Goal: Information Seeking & Learning: Learn about a topic

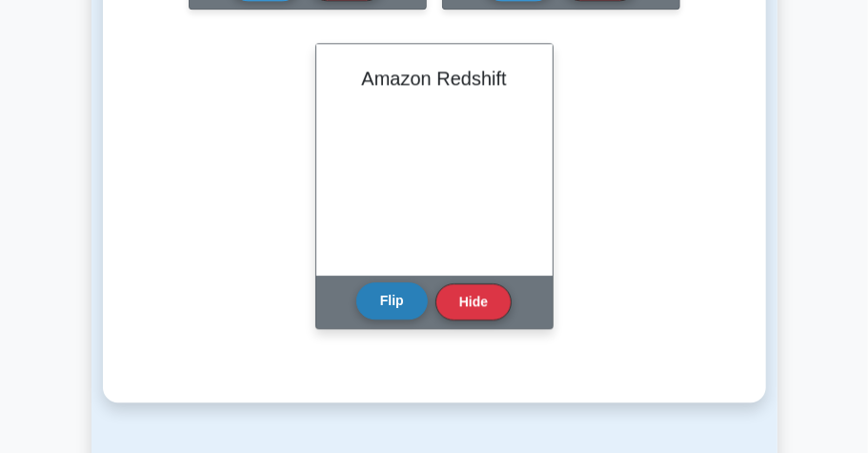
click at [403, 303] on button "Flip" at bounding box center [391, 300] width 71 height 37
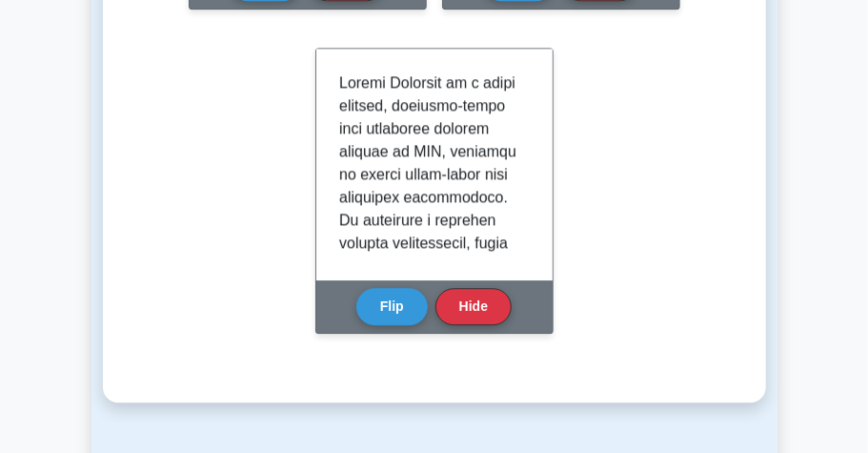
scroll to position [1652, 0]
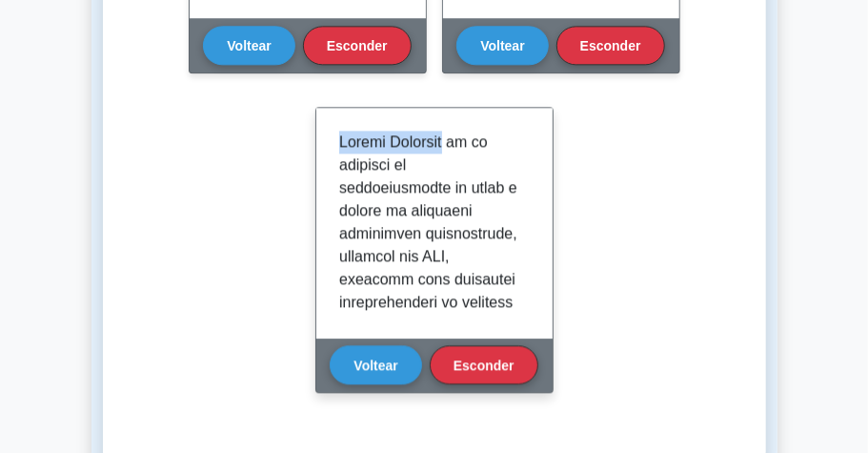
drag, startPoint x: 450, startPoint y: 139, endPoint x: 331, endPoint y: 137, distance: 119.2
click at [331, 137] on div at bounding box center [434, 223] width 236 height 231
copy font "Amazon Redshift"
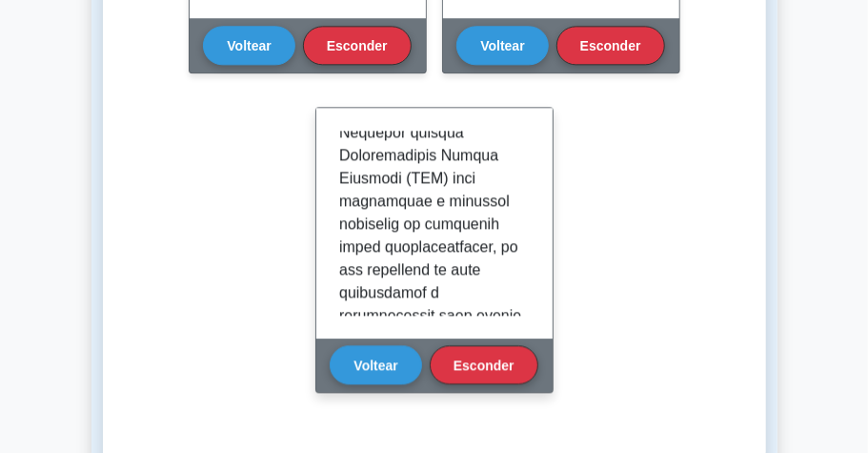
scroll to position [508, 0]
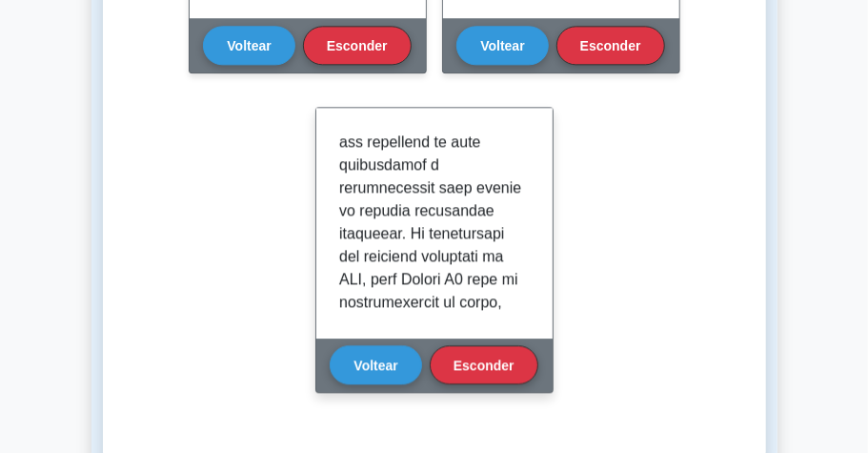
scroll to position [635, 0]
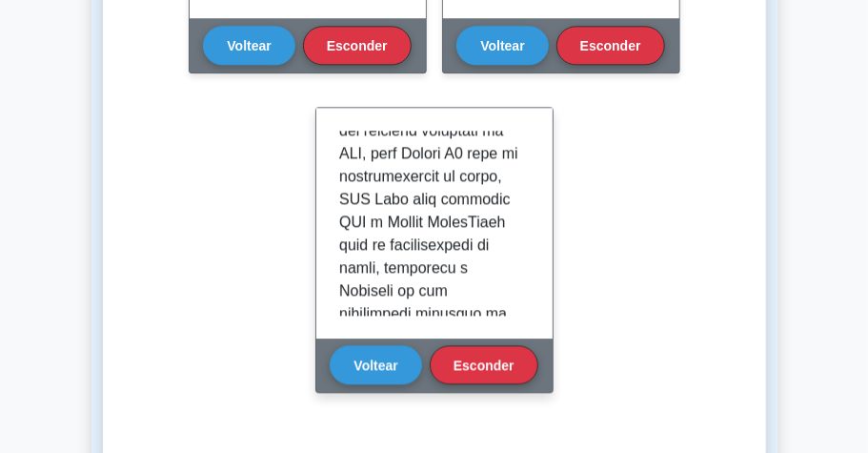
scroll to position [699, 0]
drag, startPoint x: 339, startPoint y: 240, endPoint x: 409, endPoint y: 240, distance: 69.6
copy font "QuickSight"
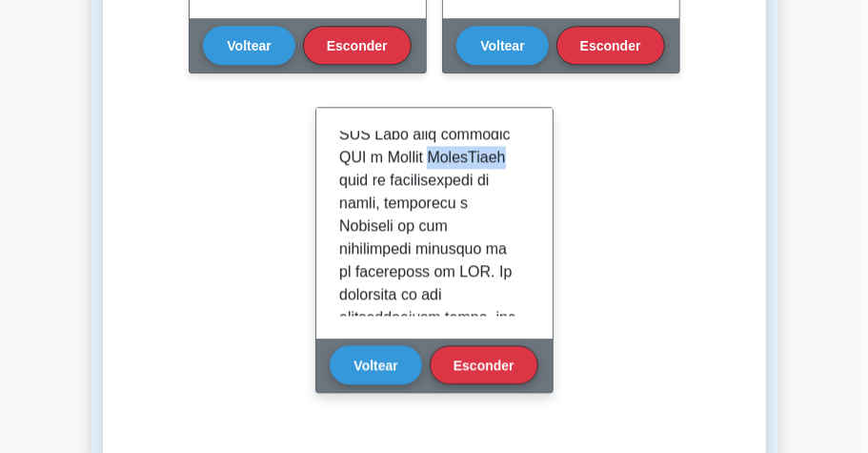
scroll to position [825, 0]
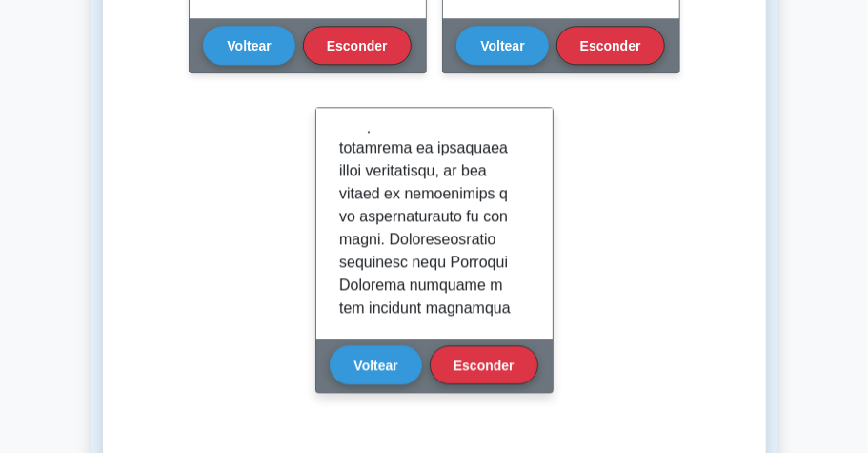
scroll to position [1144, 0]
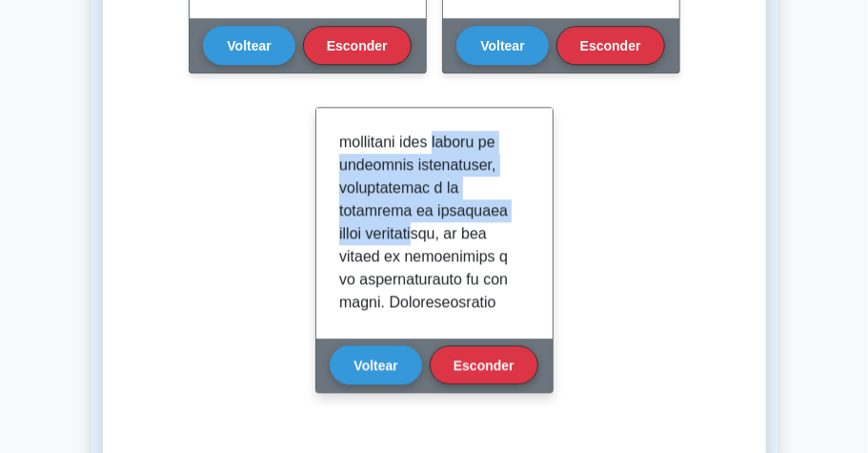
drag, startPoint x: 450, startPoint y: 160, endPoint x: 444, endPoint y: 248, distance: 87.9
click at [444, 248] on font at bounding box center [430, 176] width 182 height 2372
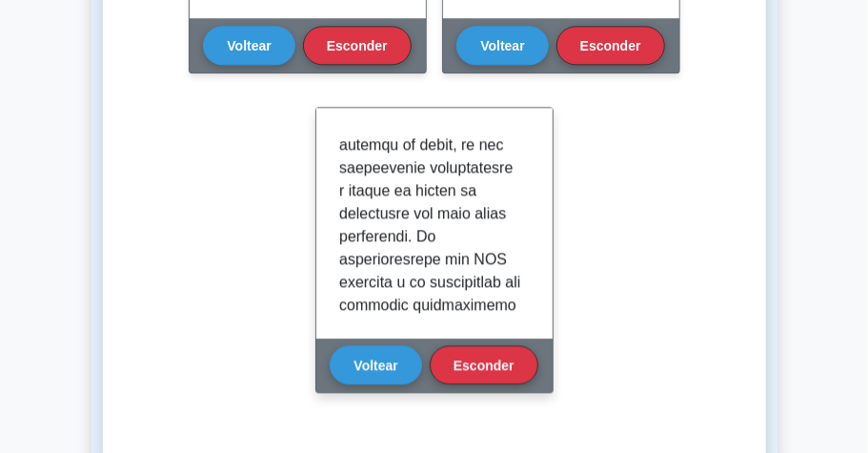
scroll to position [1525, 0]
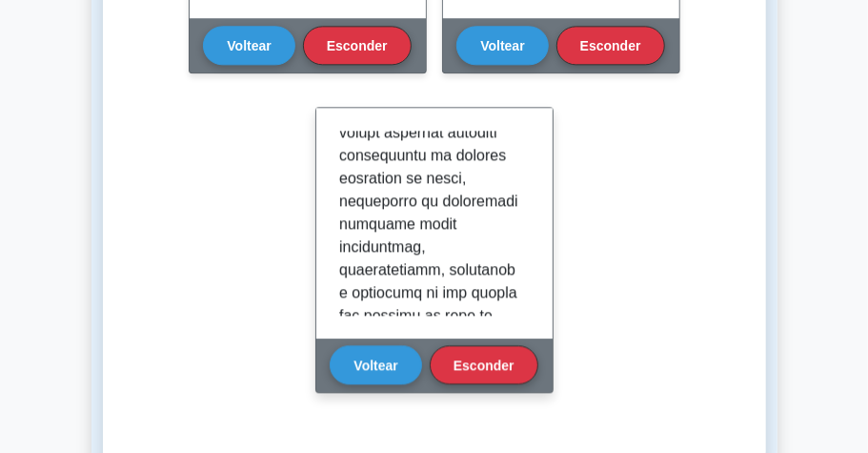
scroll to position [2224, 0]
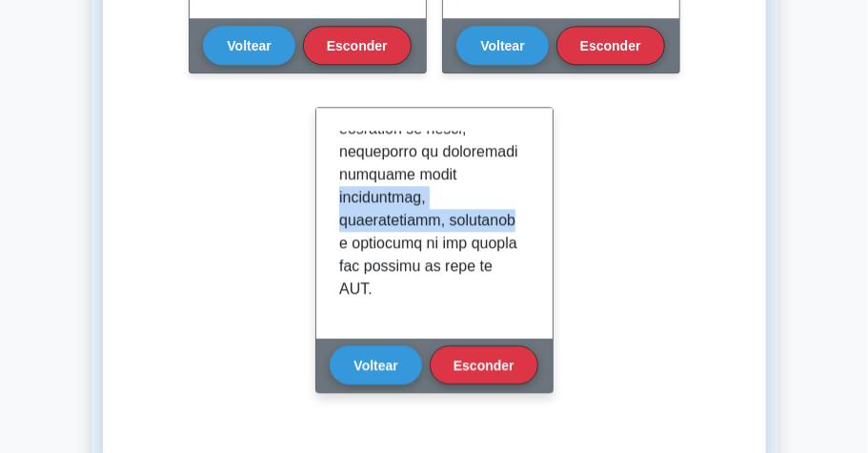
drag, startPoint x: 338, startPoint y: 204, endPoint x: 499, endPoint y: 234, distance: 164.0
copy font "rendimiento, escalabilidad, seguridad y facilidad"
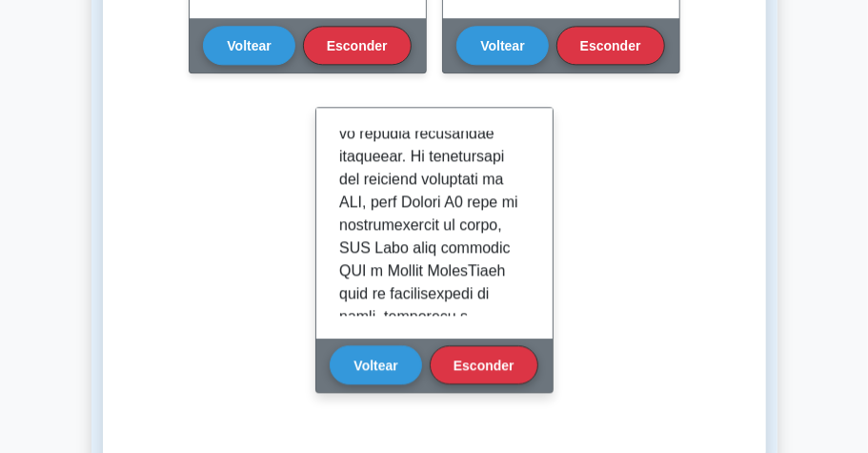
scroll to position [642, 0]
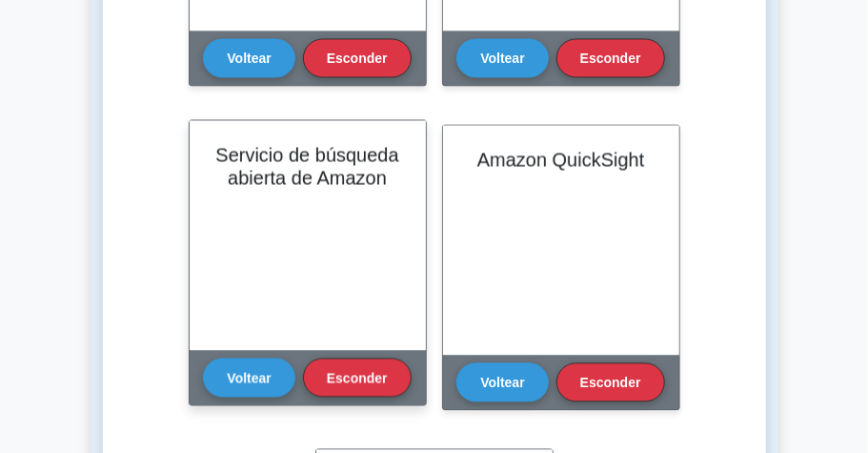
scroll to position [1334, 0]
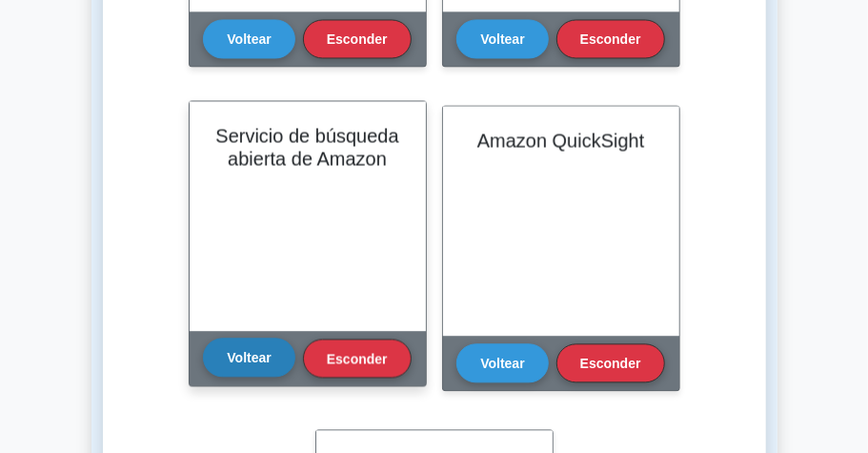
click at [258, 355] on font "Voltear" at bounding box center [249, 357] width 44 height 15
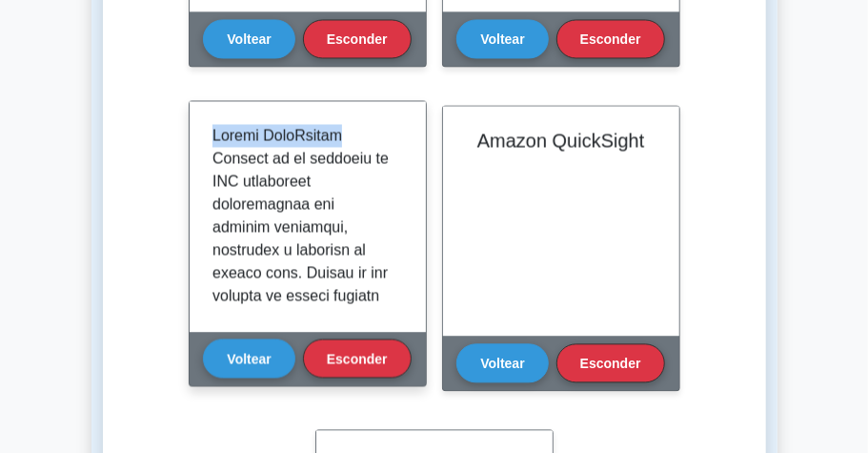
drag, startPoint x: 212, startPoint y: 133, endPoint x: 356, endPoint y: 133, distance: 143.9
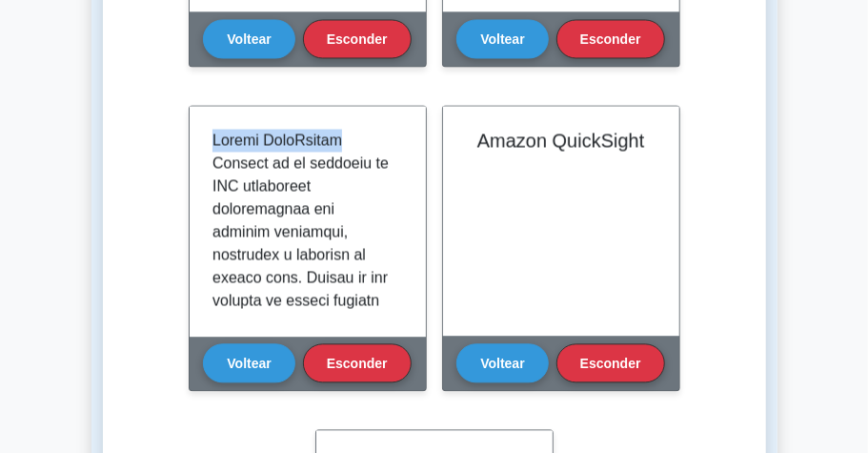
copy font "Amazon OpenSearch"
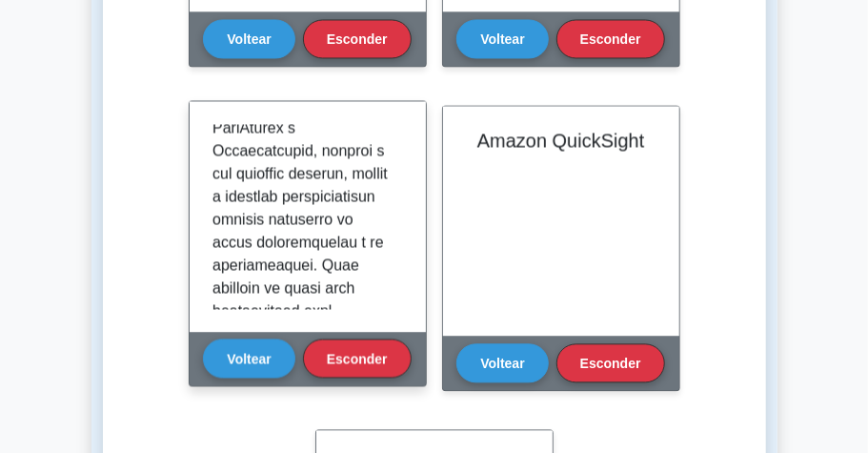
scroll to position [254, 0]
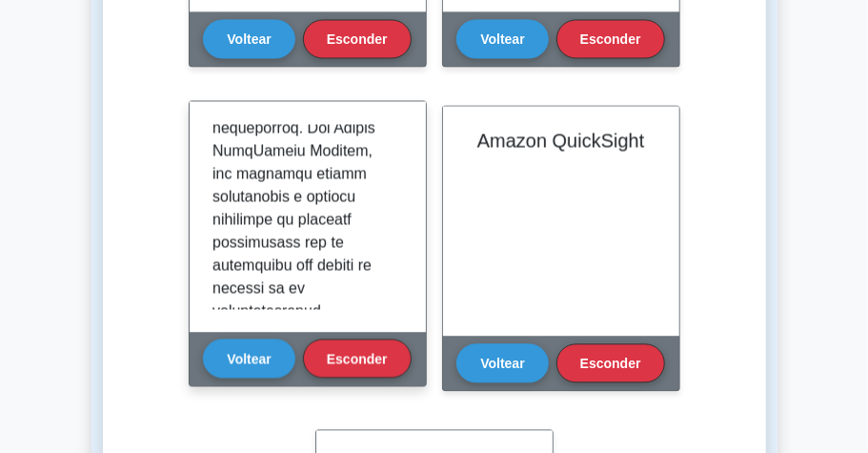
scroll to position [508, 0]
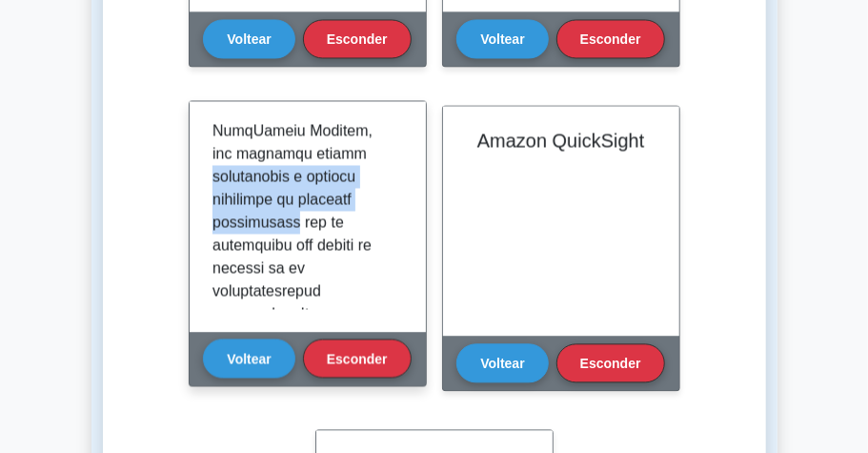
drag, startPoint x: 267, startPoint y: 174, endPoint x: 365, endPoint y: 223, distance: 109.6
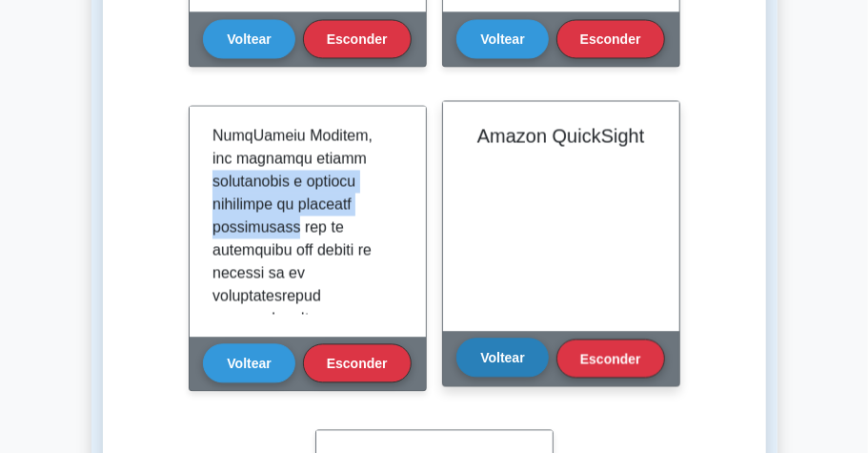
copy font "implementar y escalar clústeres de búsqueda rápidamente"
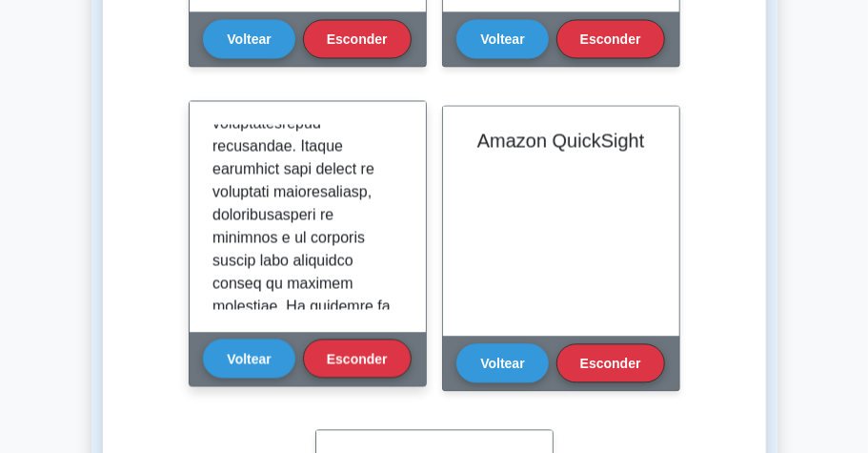
scroll to position [699, 0]
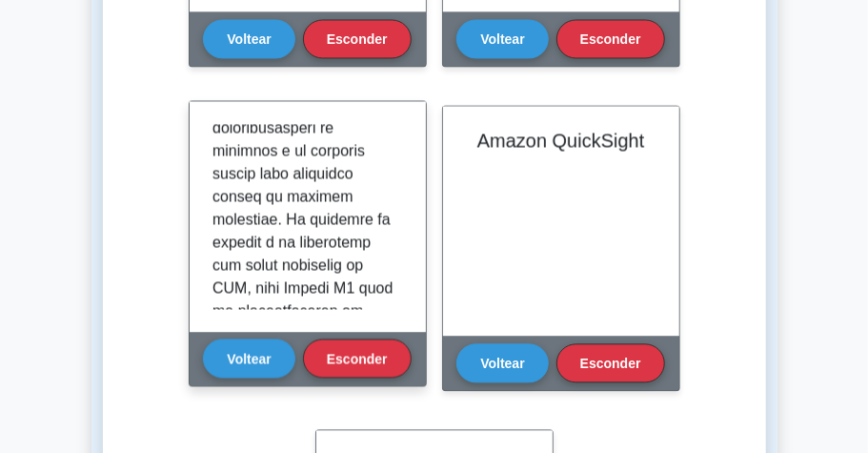
scroll to position [825, 0]
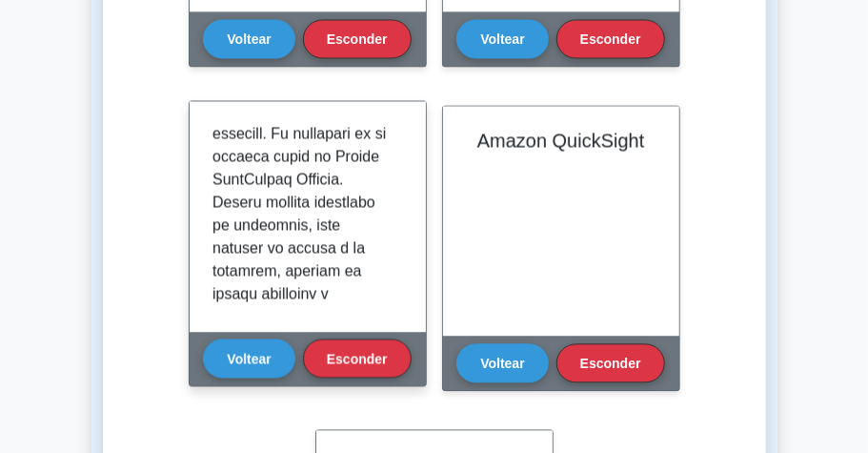
scroll to position [1144, 0]
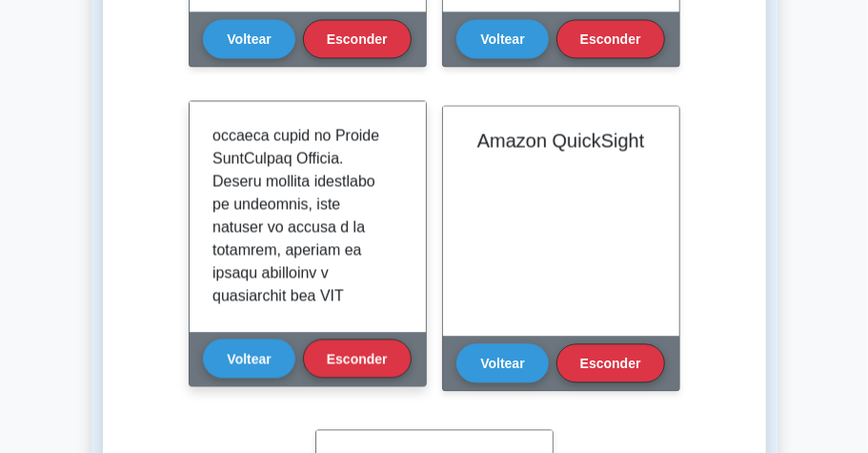
click at [295, 243] on font at bounding box center [304, 260] width 182 height 2555
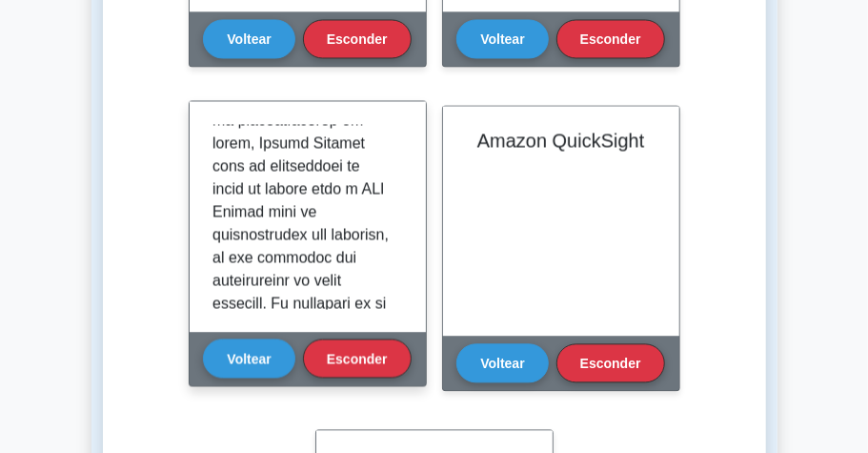
scroll to position [953, 0]
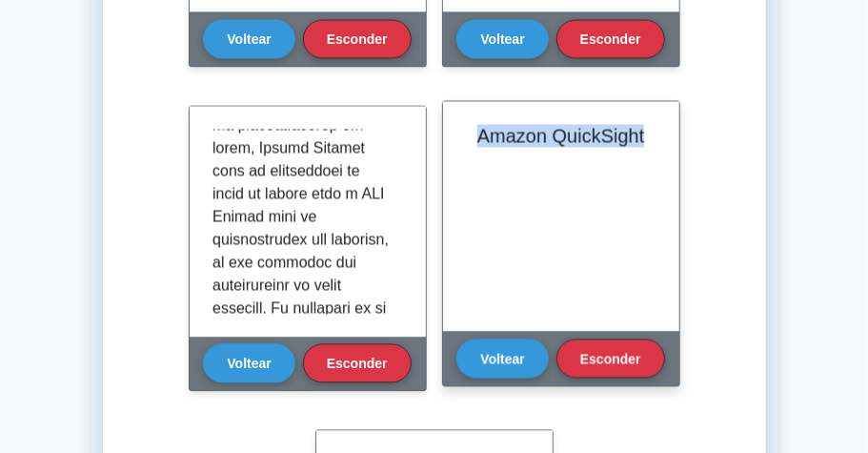
drag, startPoint x: 477, startPoint y: 135, endPoint x: 650, endPoint y: 139, distance: 173.5
click at [650, 139] on h2 "Amazon QuickSight" at bounding box center [561, 135] width 191 height 23
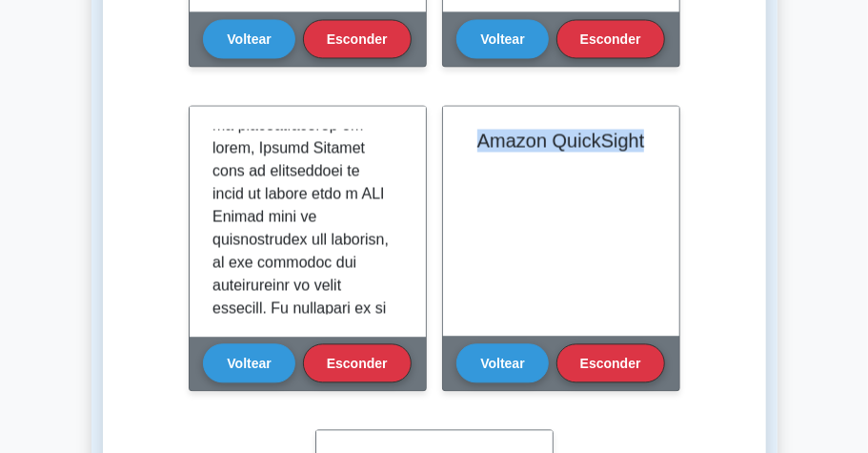
copy font "Amazon QuickSight"
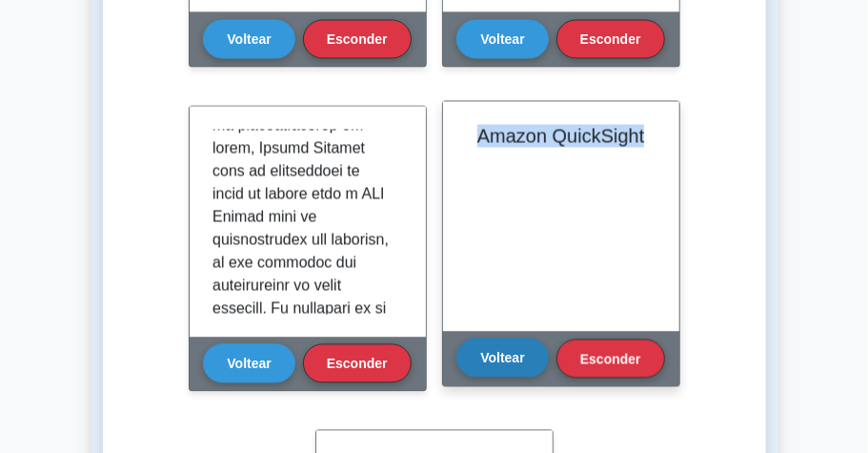
click at [515, 353] on font "Voltear" at bounding box center [502, 357] width 44 height 15
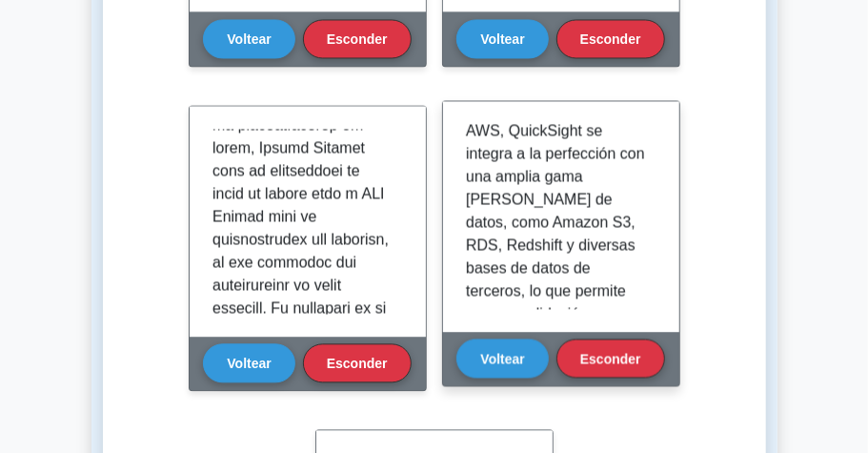
scroll to position [508, 0]
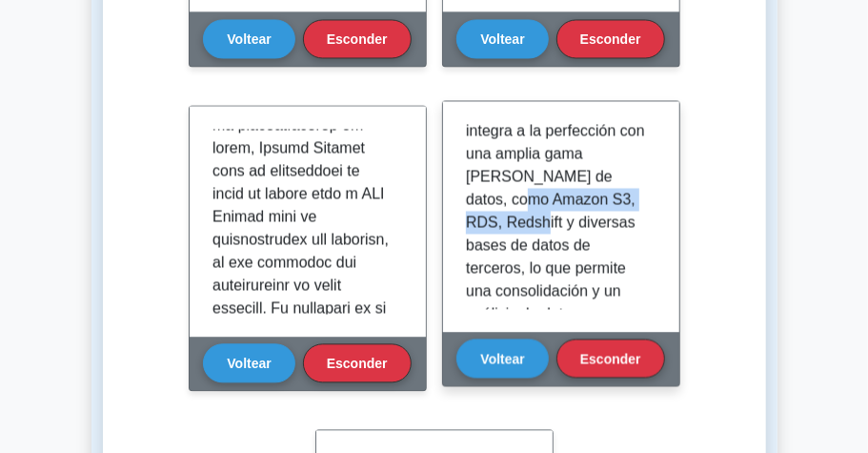
drag, startPoint x: 579, startPoint y: 219, endPoint x: 572, endPoint y: 195, distance: 24.7
copy font "Amazon S3, RDS, Redshift"
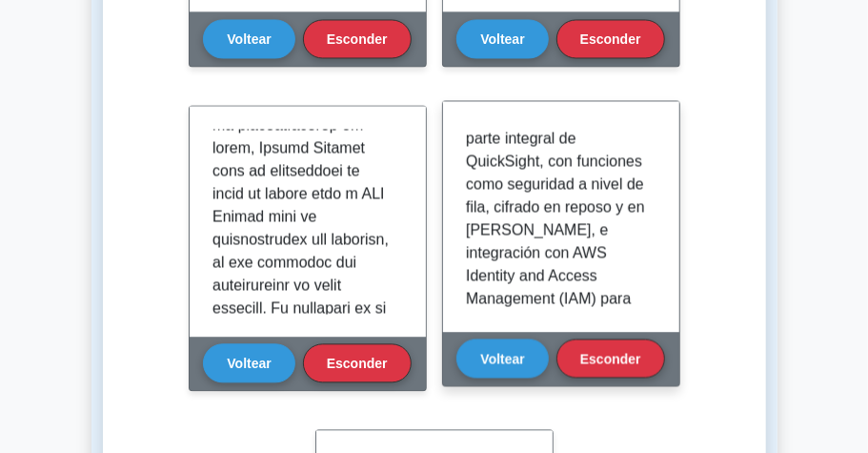
scroll to position [2097, 0]
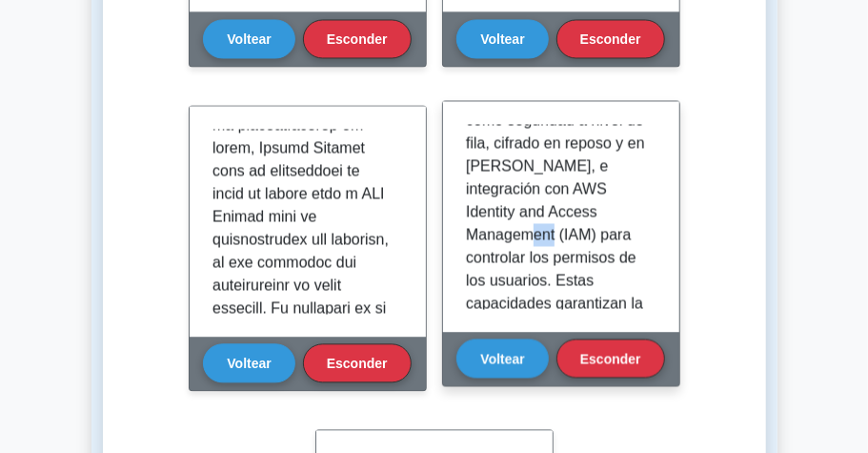
drag, startPoint x: 589, startPoint y: 256, endPoint x: 565, endPoint y: 257, distance: 23.8
click at [565, 257] on font "La seguridad y la gobernanza también son parte integral de QuickSight, con func…" at bounding box center [555, 222] width 179 height 405
copy font "IAM"
click at [629, 259] on font "La seguridad y la gobernanza también son parte integral de QuickSight, con func…" at bounding box center [555, 222] width 179 height 405
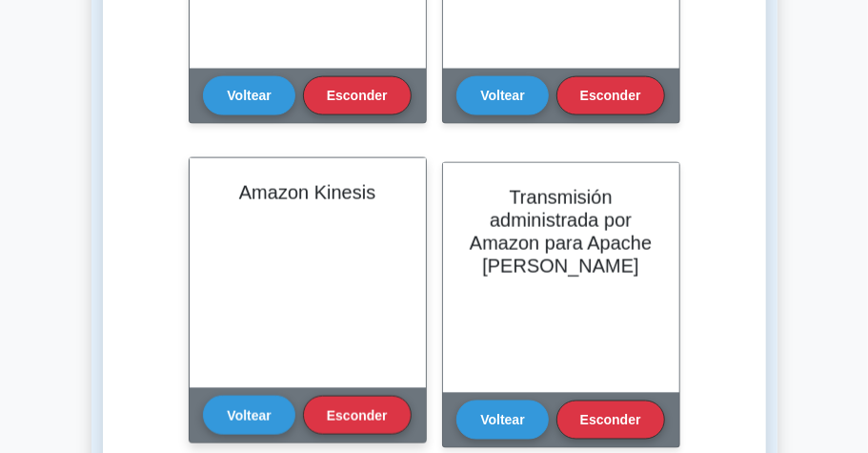
scroll to position [1016, 0]
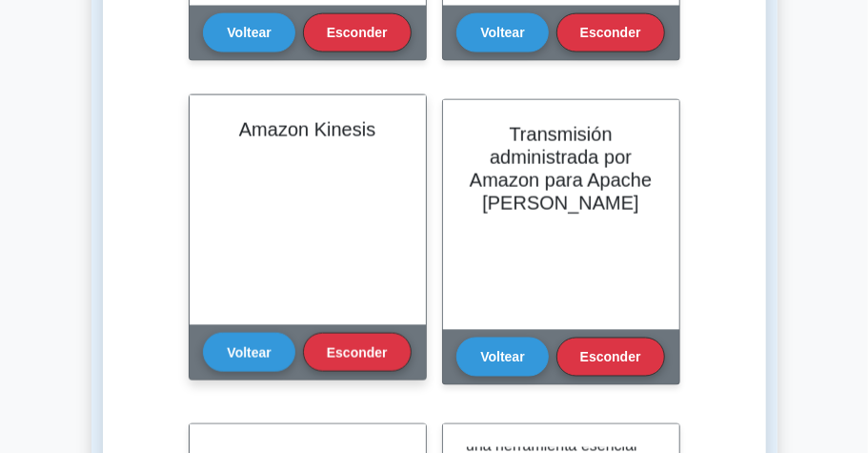
click at [288, 135] on font "Amazon Kinesis" at bounding box center [307, 129] width 136 height 21
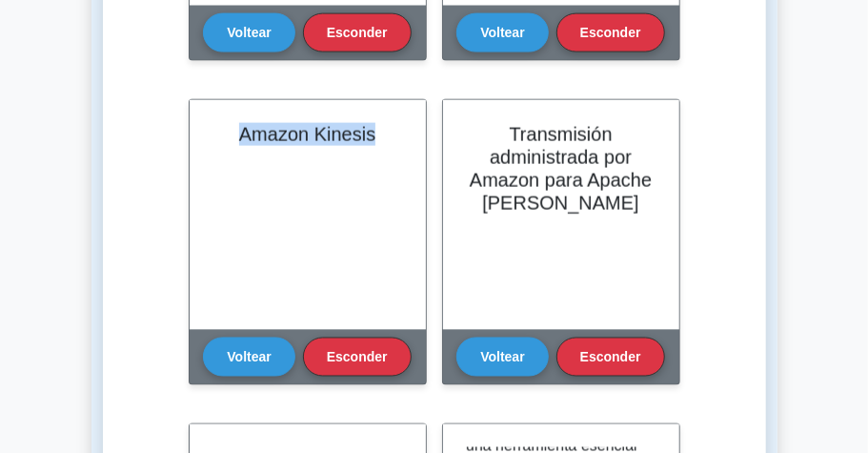
copy div "Amazon Kinesis"
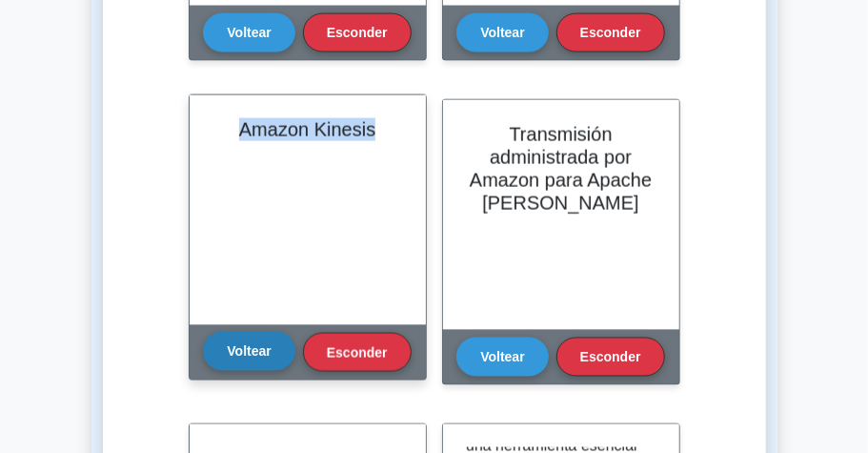
click at [240, 344] on font "Voltear" at bounding box center [249, 351] width 44 height 15
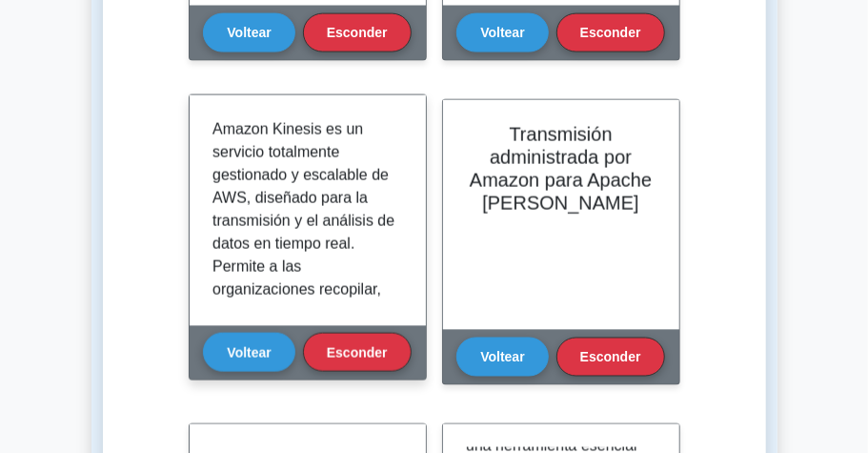
click at [327, 234] on font "Amazon Kinesis es un servicio totalmente gestionado y escalable de AWS, diseñad…" at bounding box center [304, 403] width 182 height 565
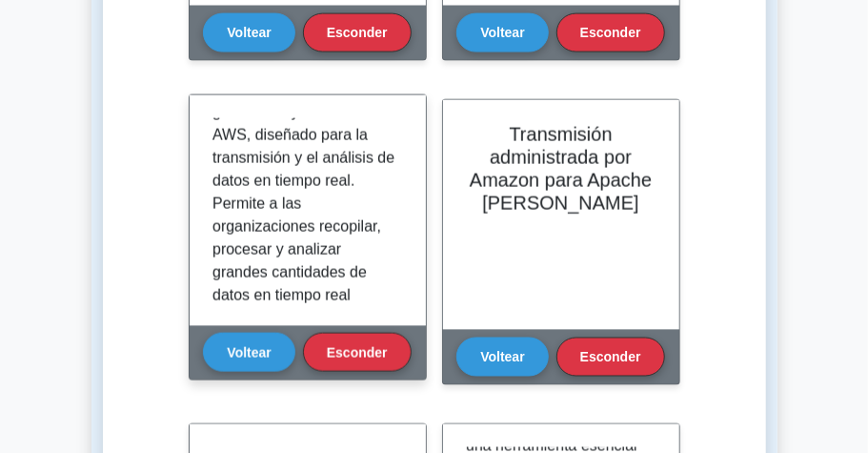
scroll to position [127, 0]
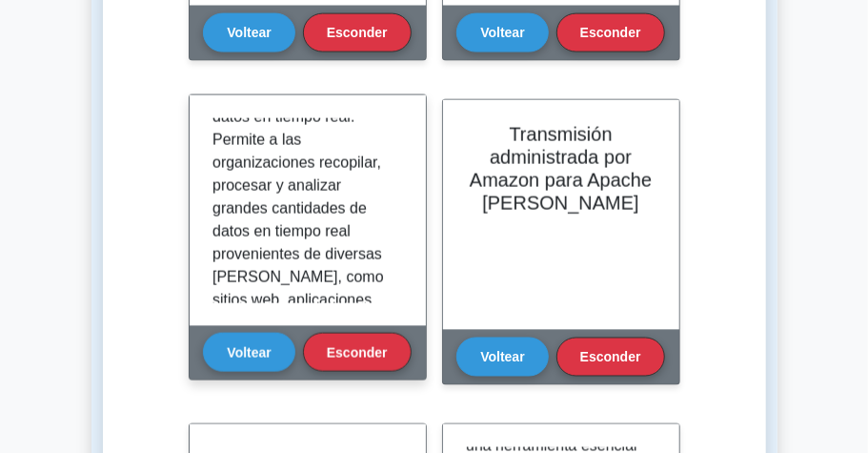
click at [290, 211] on font "Amazon Kinesis es un servicio totalmente gestionado y escalable de AWS, diseñad…" at bounding box center [304, 276] width 182 height 565
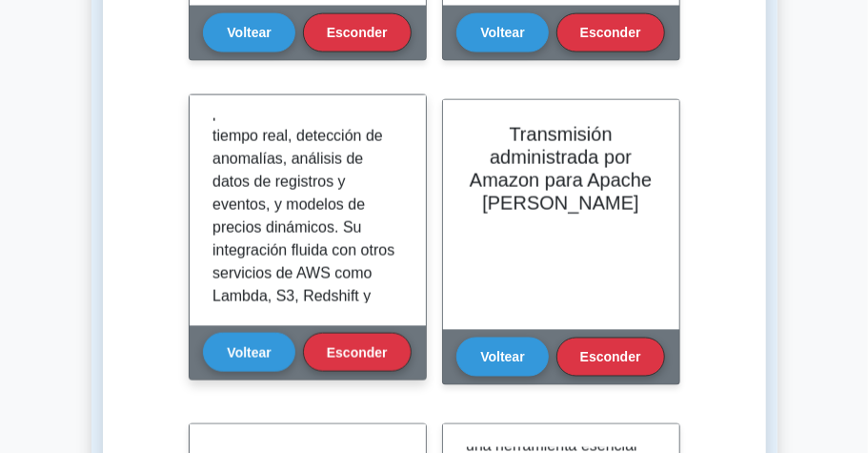
scroll to position [1843, 0]
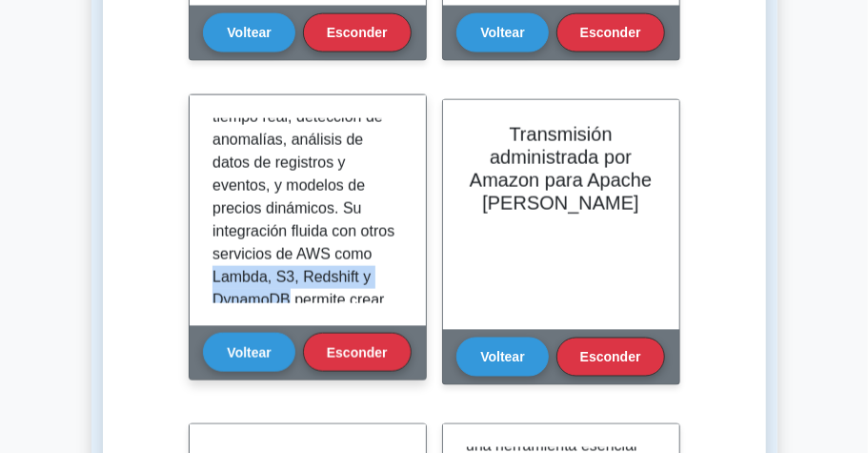
drag, startPoint x: 253, startPoint y: 254, endPoint x: 368, endPoint y: 269, distance: 116.3
click at [368, 269] on p "En análisis, Amazon Kinesis es fundamental para casos de uso como paneles de co…" at bounding box center [304, 254] width 183 height 480
copy font "Lambda, S3, Redshift y DynamoDB"
click at [318, 194] on p "En análisis, Amazon Kinesis es fundamental para casos de uso como paneles de co…" at bounding box center [304, 254] width 183 height 480
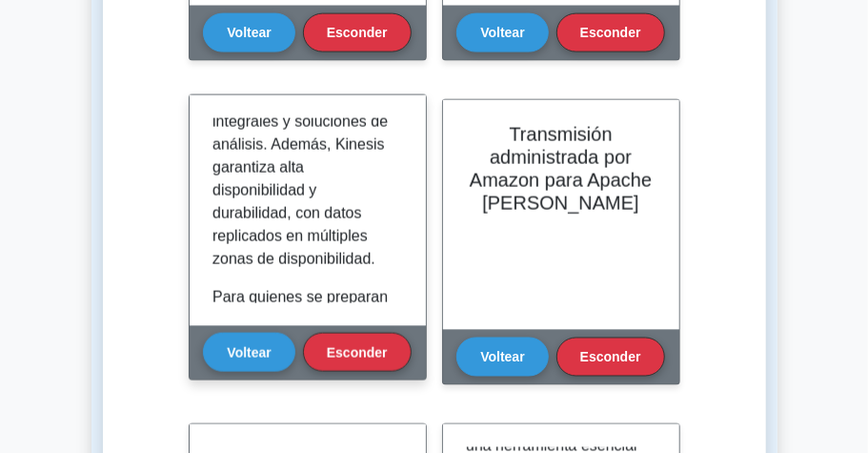
scroll to position [2097, 0]
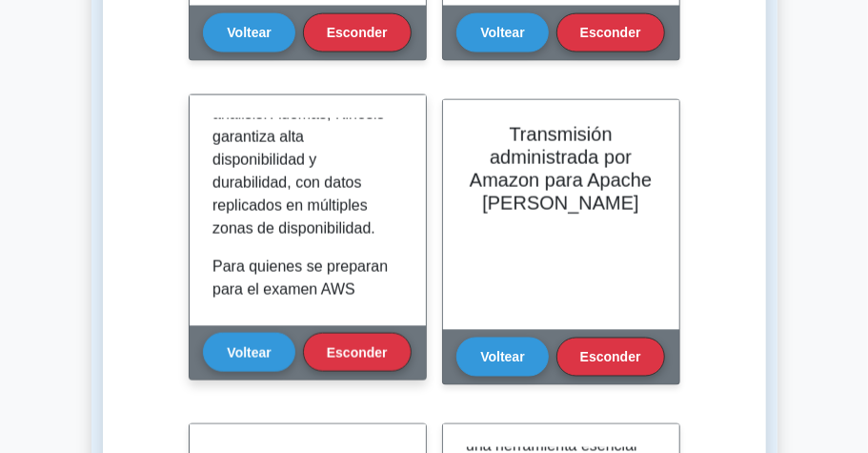
click at [319, 259] on font "Para quienes se preparan para el examen AWS Certified Cloud Practitioner, compr…" at bounding box center [304, 403] width 182 height 291
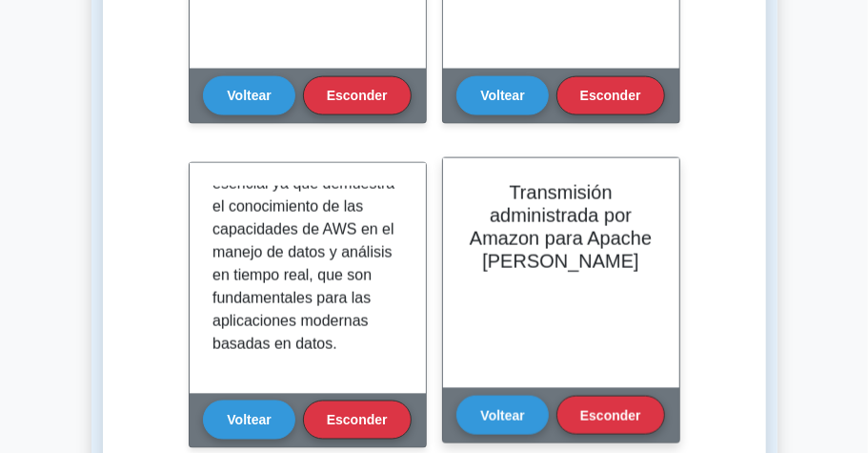
scroll to position [1016, 0]
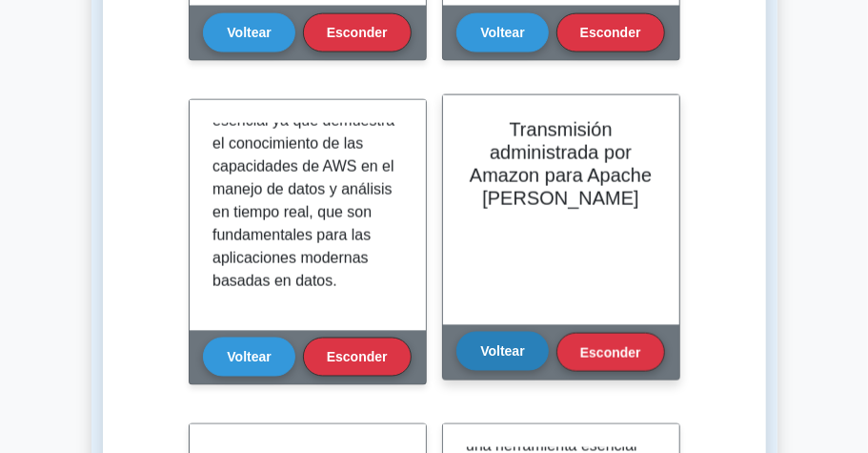
click at [509, 353] on font "Voltear" at bounding box center [502, 351] width 44 height 15
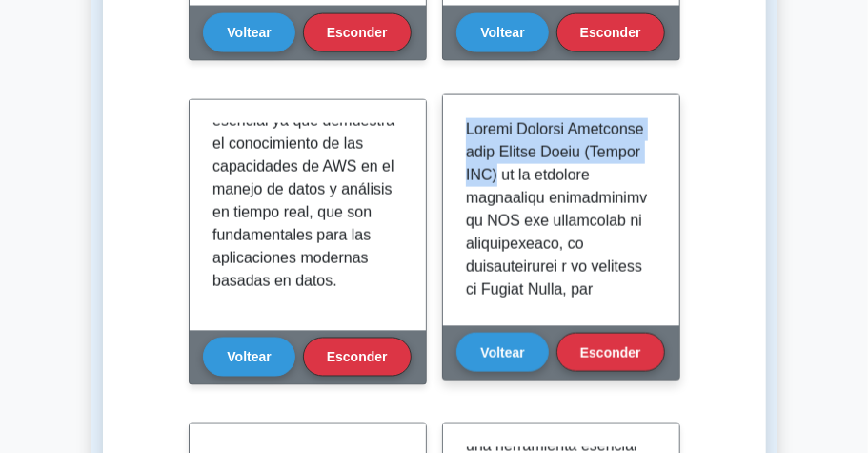
drag, startPoint x: 467, startPoint y: 129, endPoint x: 604, endPoint y: 172, distance: 143.8
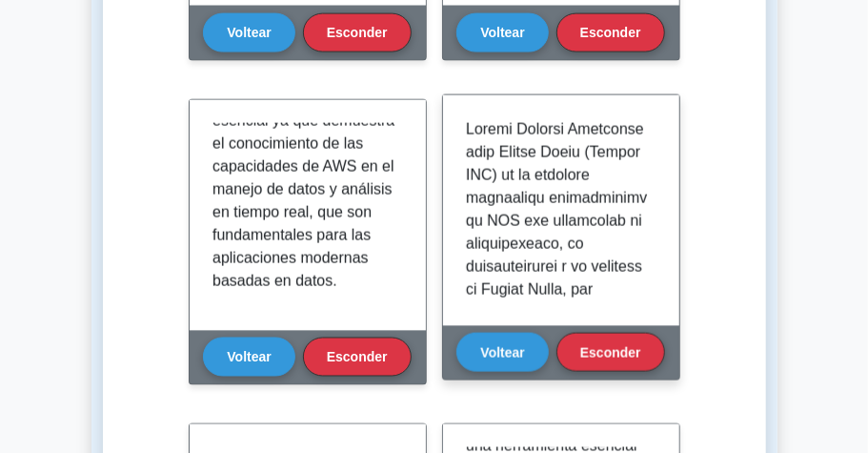
click at [641, 250] on div at bounding box center [561, 210] width 191 height 185
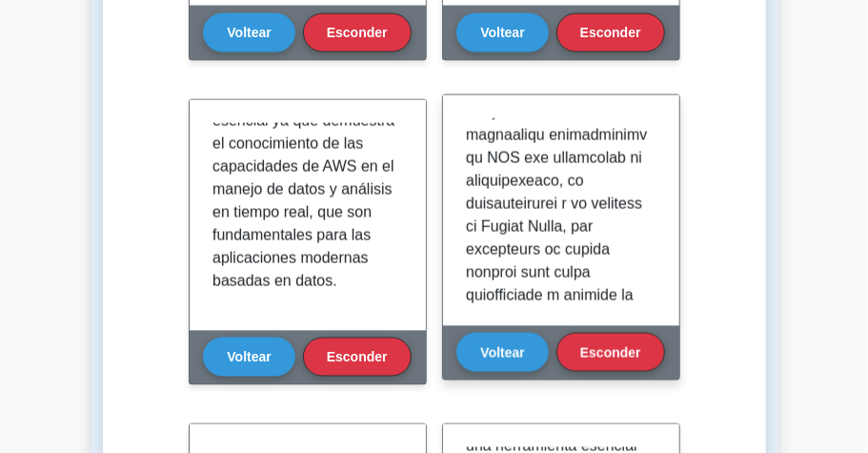
scroll to position [127, 0]
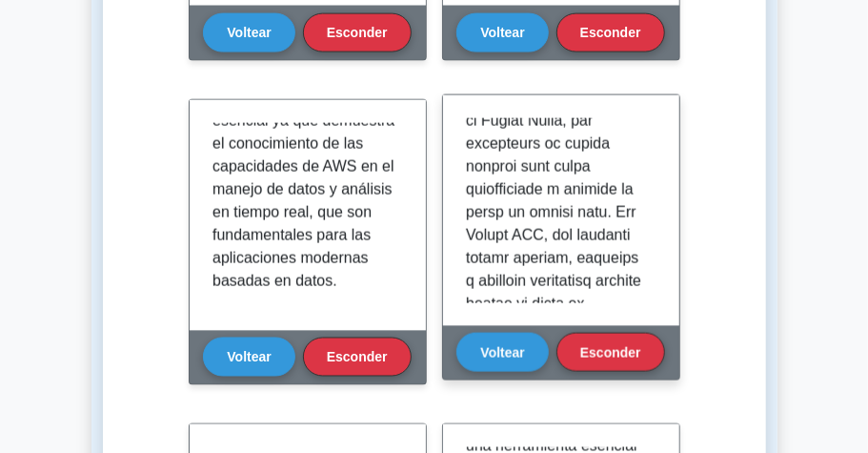
scroll to position [191, 0]
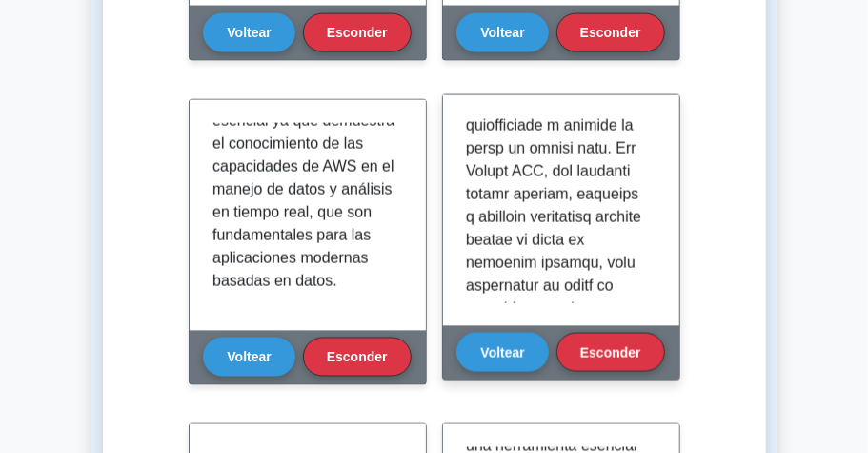
scroll to position [254, 0]
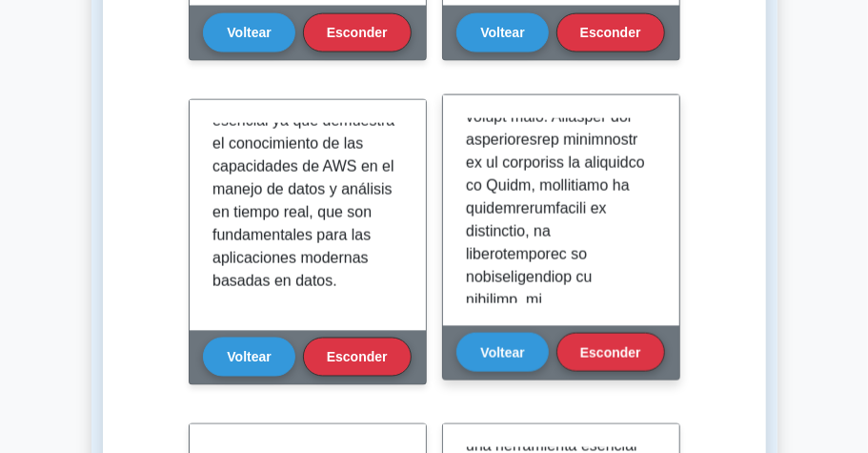
scroll to position [763, 0]
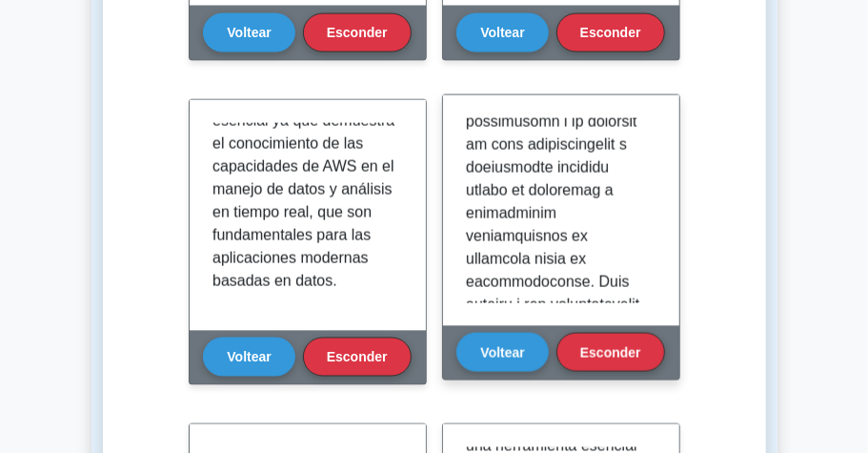
scroll to position [953, 0]
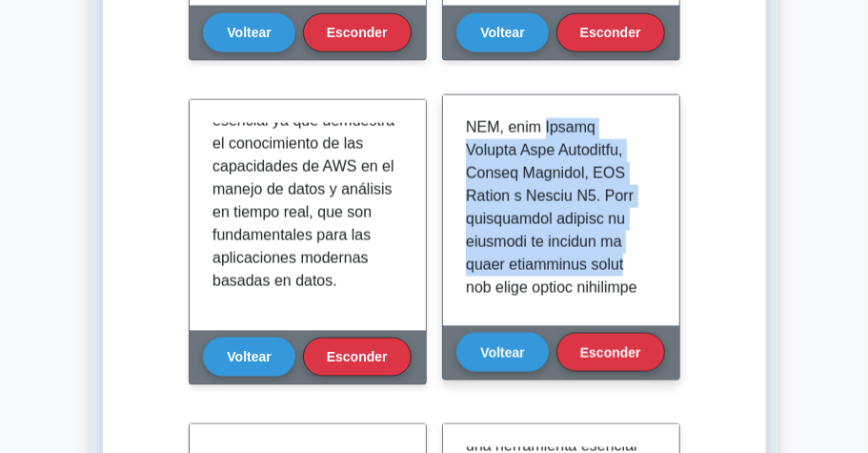
scroll to position [1375, 0]
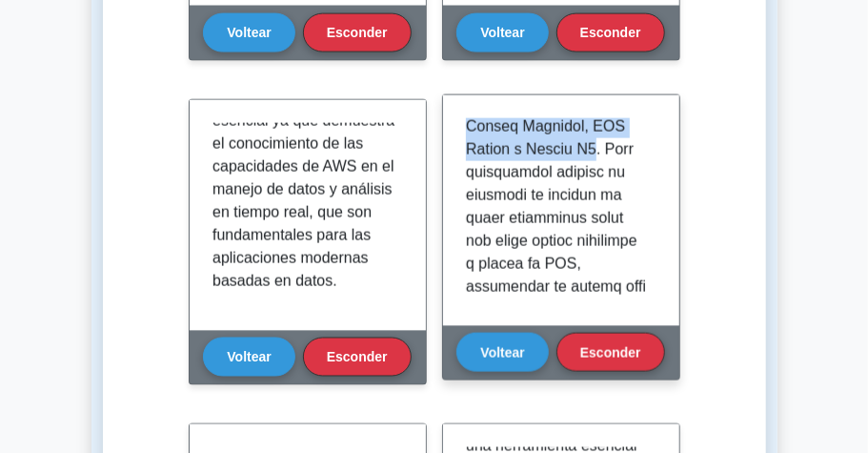
drag, startPoint x: 467, startPoint y: 232, endPoint x: 542, endPoint y: 201, distance: 81.2
click at [542, 201] on font at bounding box center [557, 92] width 182 height 2693
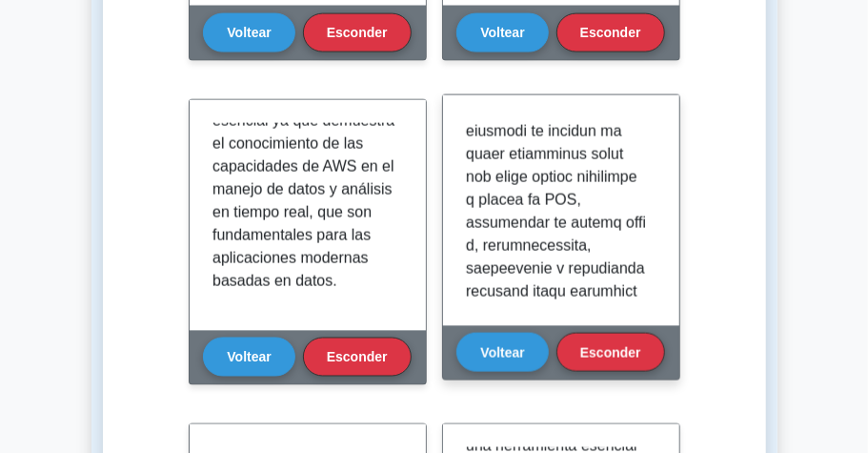
click at [589, 223] on p at bounding box center [557, 28] width 183 height 2699
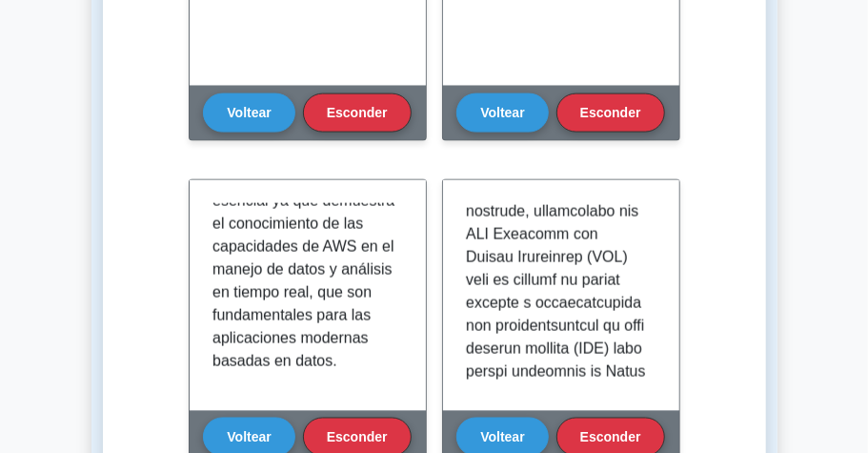
scroll to position [976, 0]
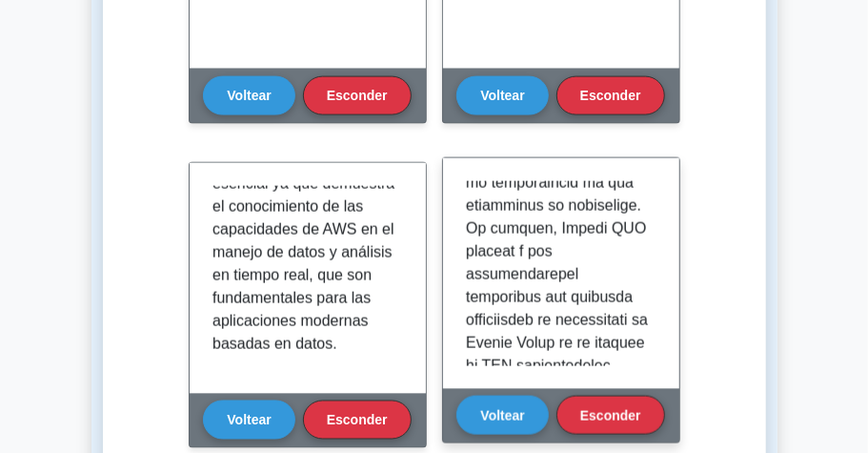
scroll to position [2280, 0]
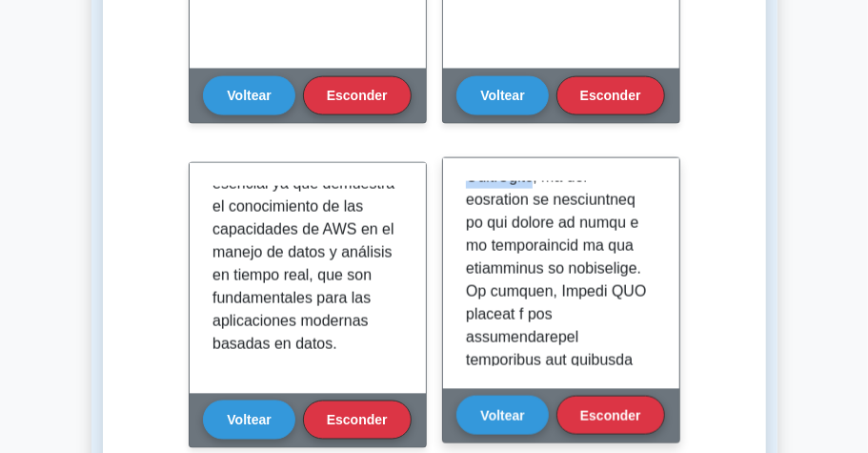
drag, startPoint x: 532, startPoint y: 224, endPoint x: 456, endPoint y: 197, distance: 80.8
click at [456, 197] on div at bounding box center [561, 273] width 236 height 231
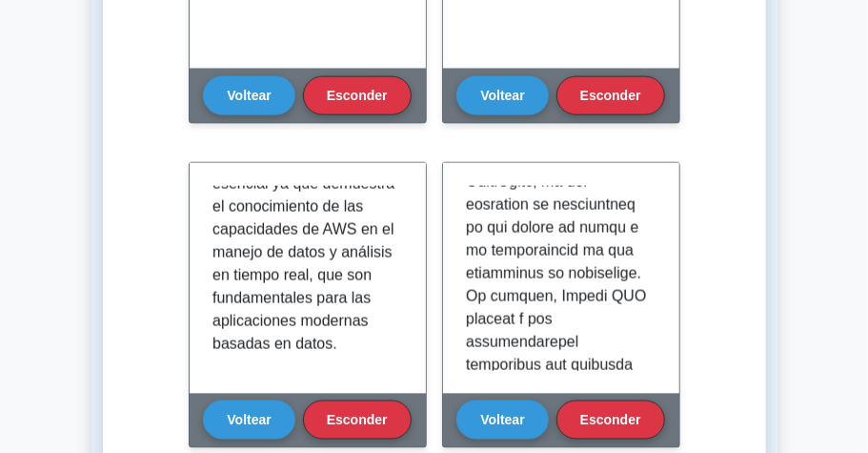
click at [163, 170] on div "Aprenda Analytics (CCP) con tarjetas interactivas Domine los conceptos clave de…" at bounding box center [434, 210] width 602 height 1818
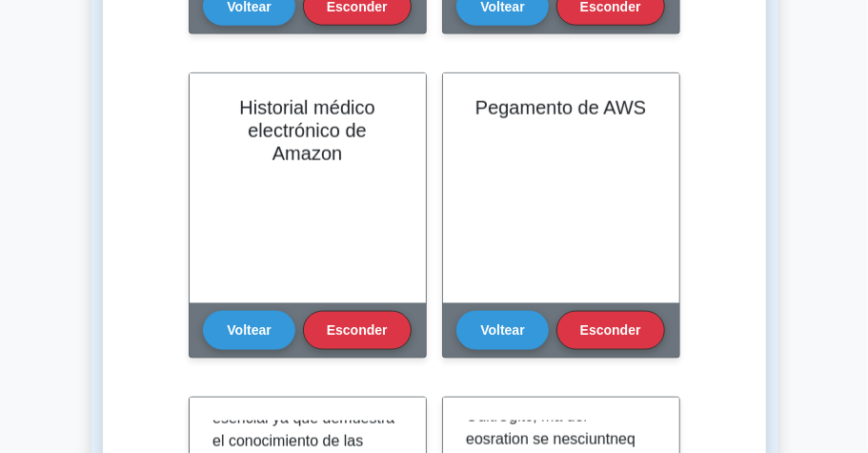
scroll to position [722, 0]
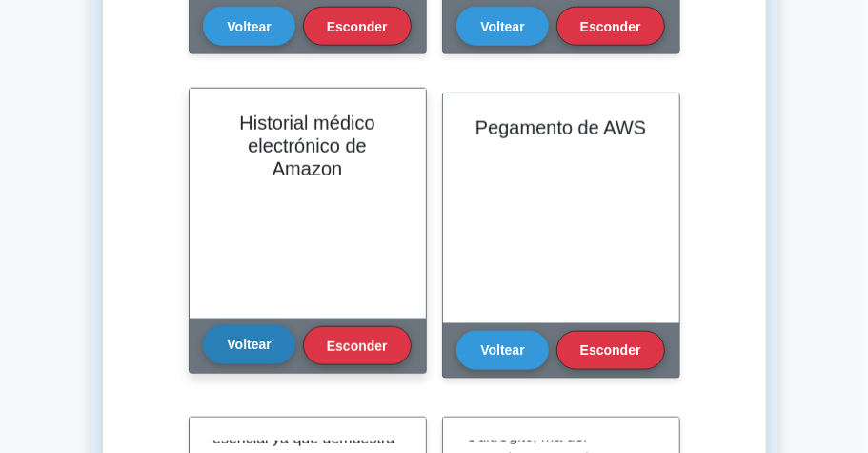
click at [231, 345] on font "Voltear" at bounding box center [249, 344] width 44 height 15
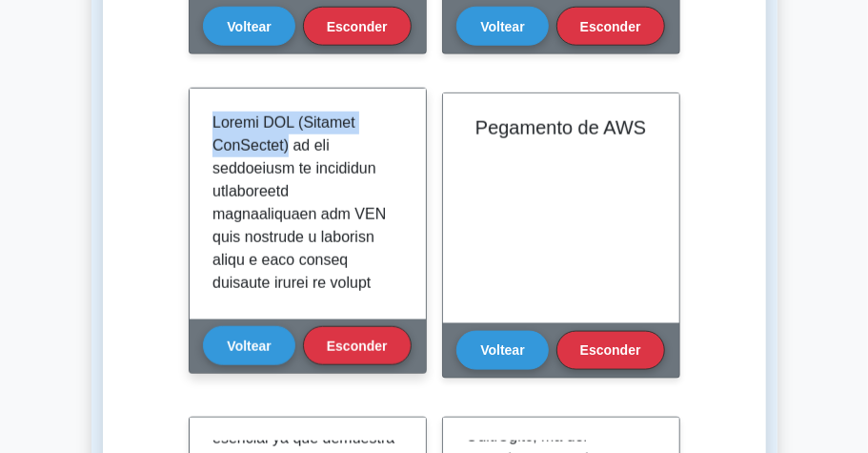
drag, startPoint x: 212, startPoint y: 122, endPoint x: 296, endPoint y: 153, distance: 90.2
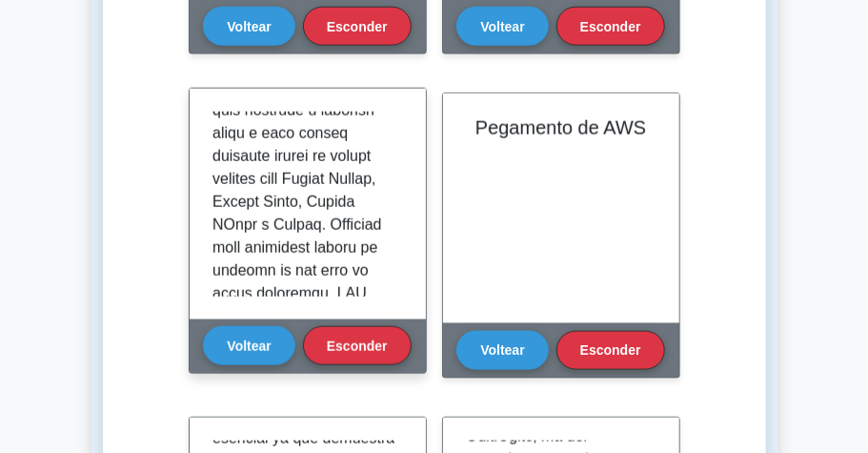
scroll to position [191, 0]
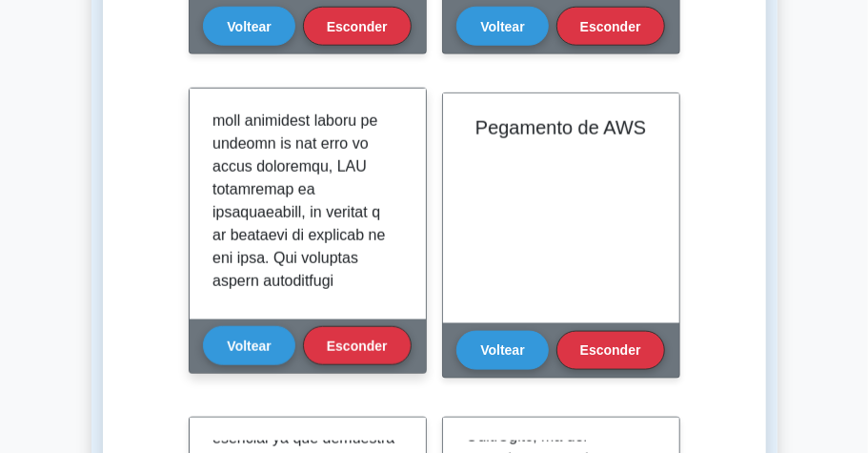
scroll to position [317, 0]
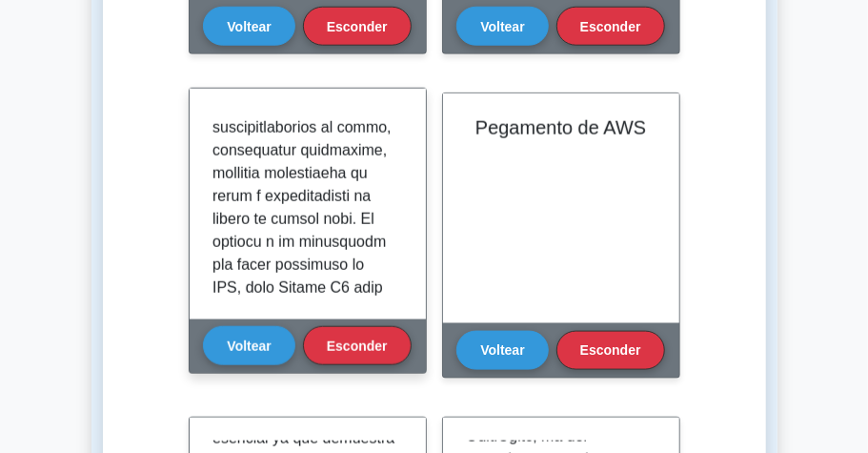
scroll to position [825, 0]
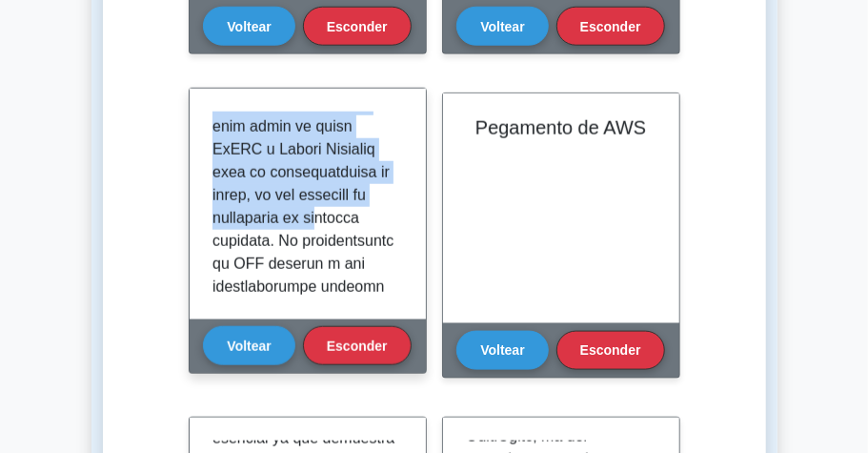
scroll to position [1030, 0]
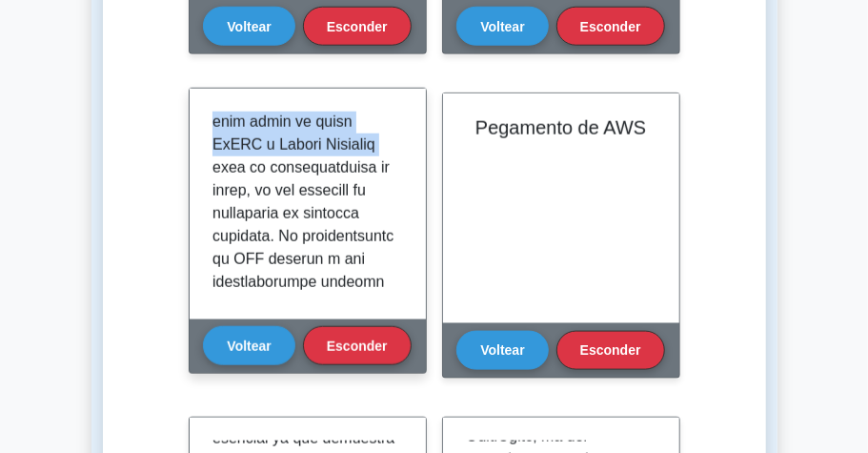
drag, startPoint x: 273, startPoint y: 240, endPoint x: 273, endPoint y: 214, distance: 26.7
click at [273, 214] on font at bounding box center [303, 339] width 181 height 2510
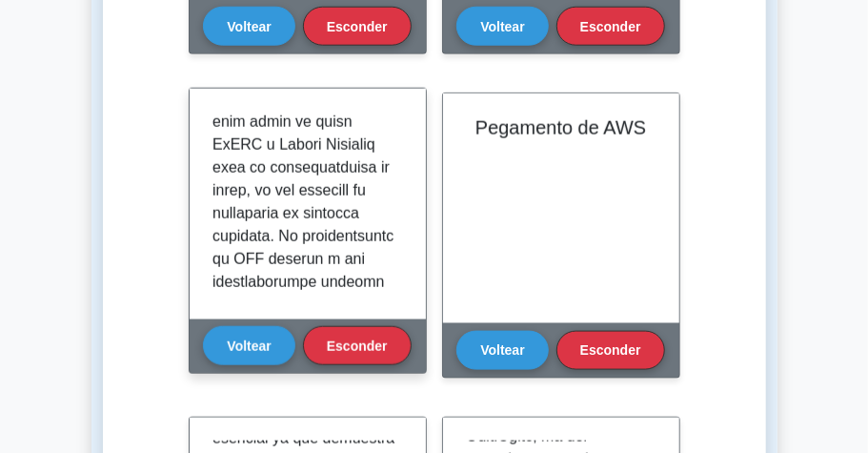
click at [249, 240] on font at bounding box center [303, 339] width 181 height 2510
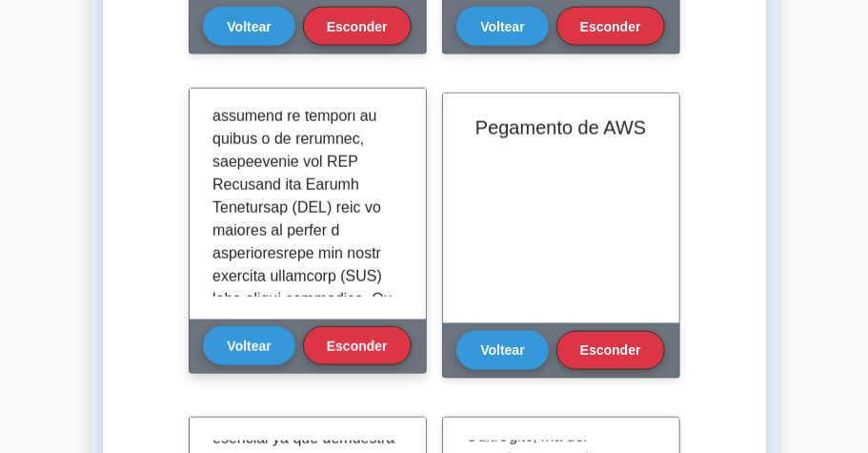
scroll to position [1538, 0]
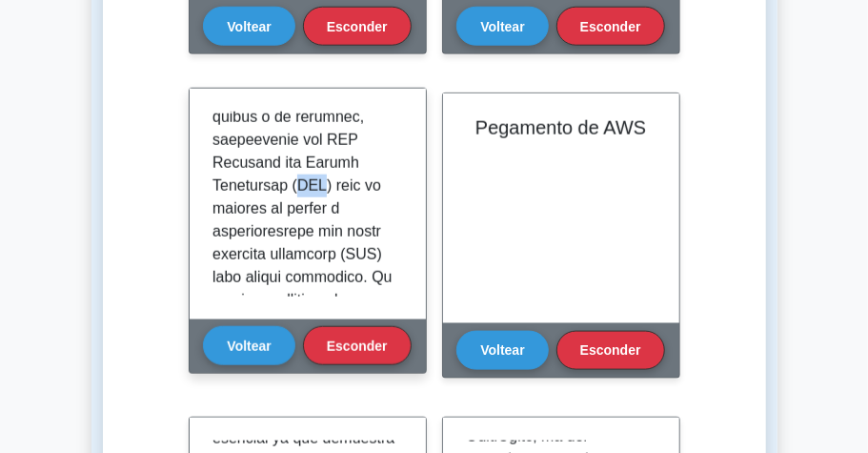
drag, startPoint x: 335, startPoint y: 231, endPoint x: 312, endPoint y: 232, distance: 22.9
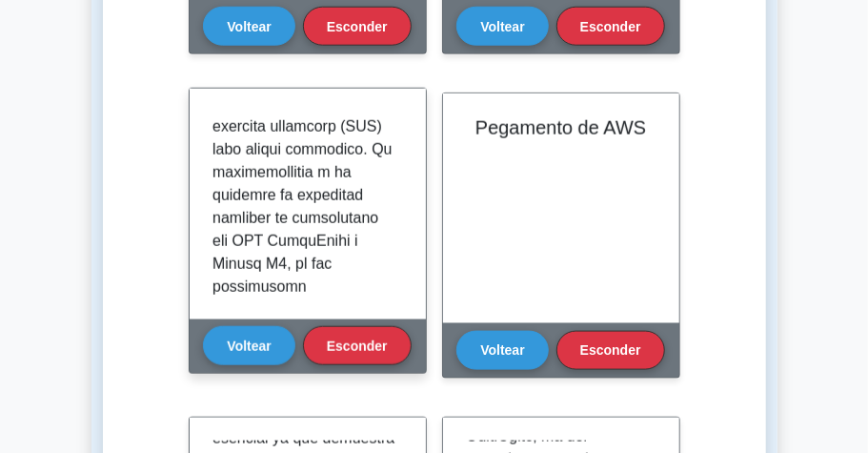
scroll to position [1729, 0]
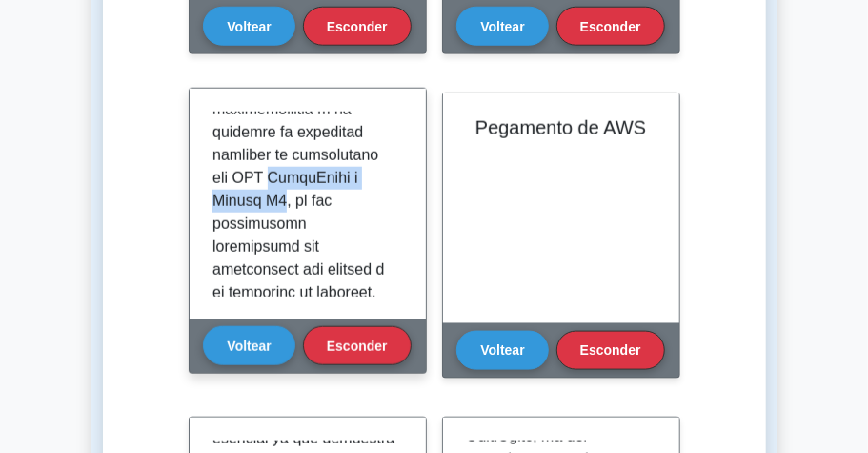
drag, startPoint x: 278, startPoint y: 226, endPoint x: 288, endPoint y: 242, distance: 18.8
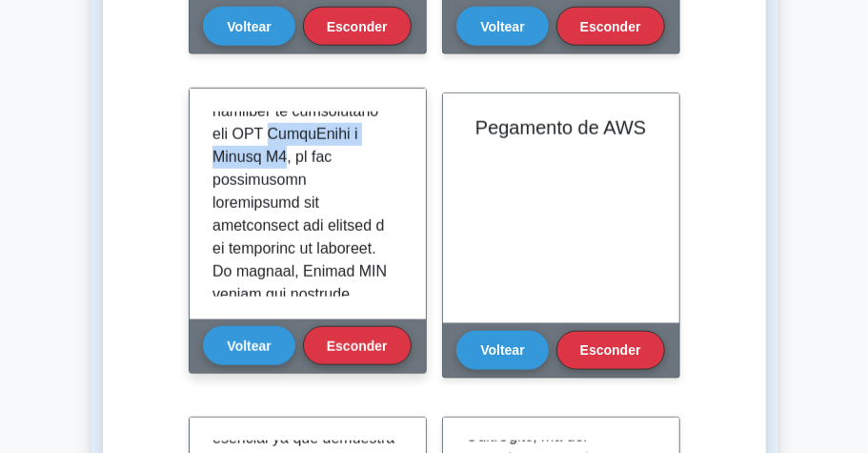
scroll to position [1793, 0]
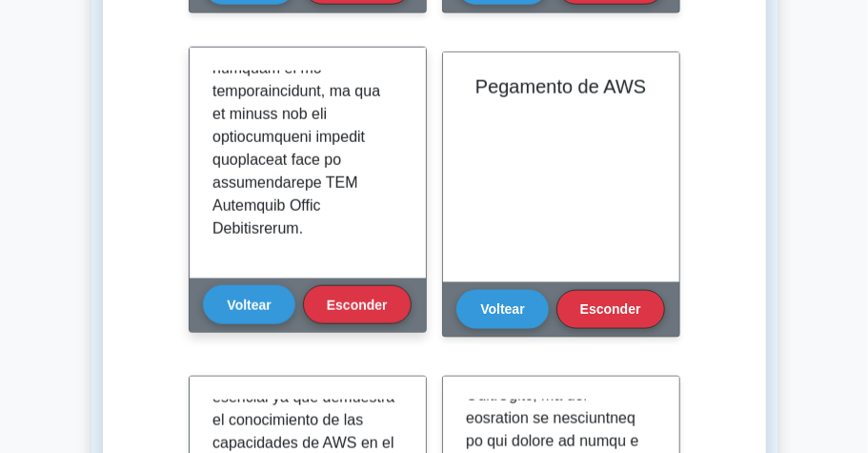
scroll to position [785, 0]
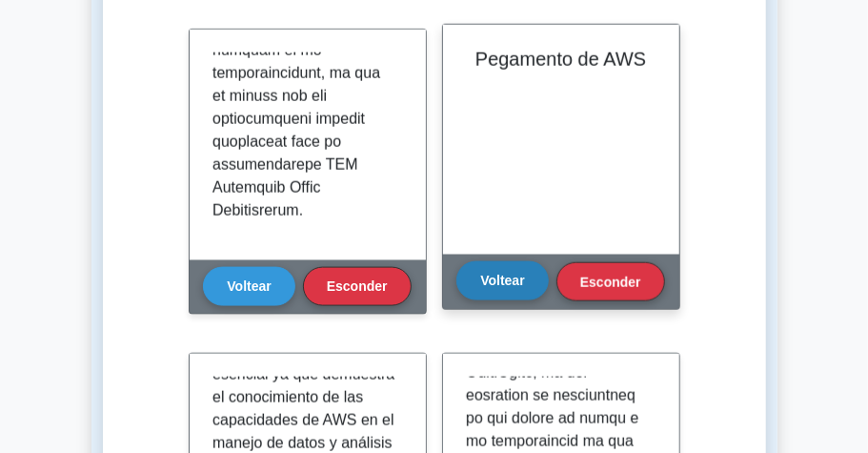
click at [517, 278] on font "Voltear" at bounding box center [502, 281] width 44 height 15
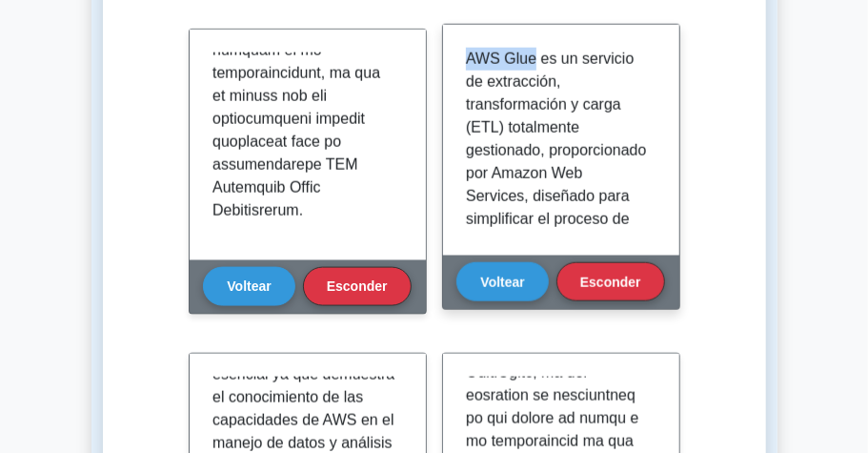
drag, startPoint x: 467, startPoint y: 57, endPoint x: 530, endPoint y: 57, distance: 62.9
click at [530, 57] on font "AWS Glue es un servicio de extracción, transformación y carga (ETL) totalmente …" at bounding box center [556, 413] width 180 height 725
click at [534, 147] on font "AWS Glue es un servicio de extracción, transformación y carga (ETL) totalmente …" at bounding box center [556, 413] width 180 height 725
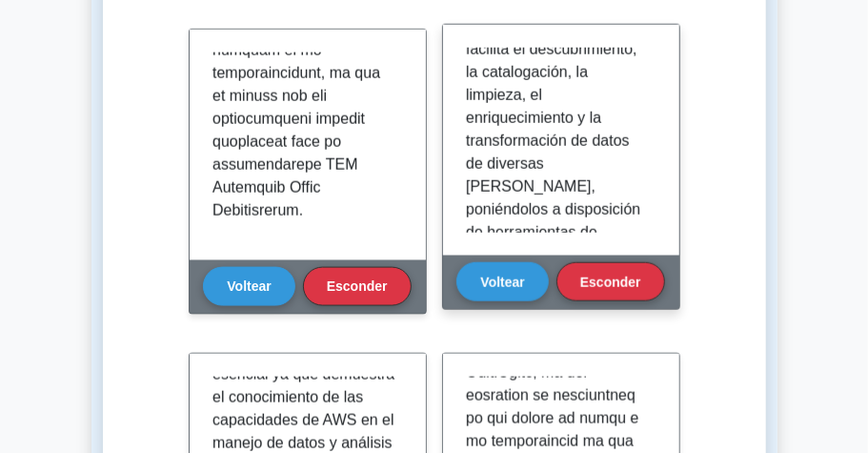
scroll to position [508, 0]
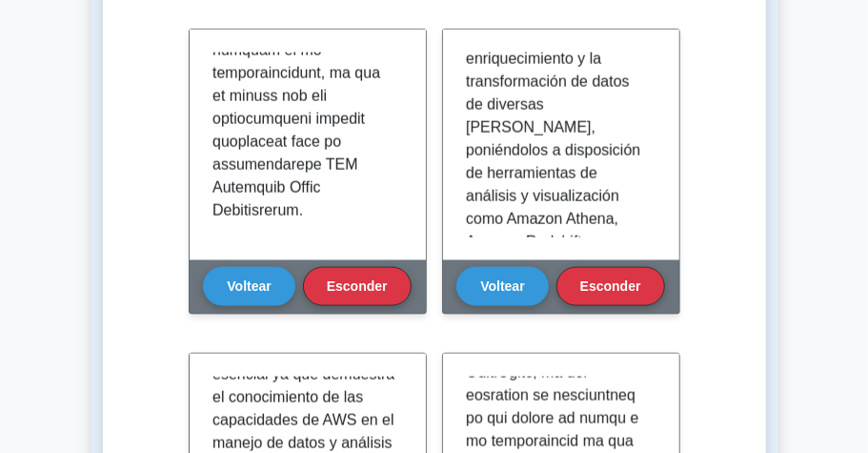
click at [155, 263] on div "Aprenda Analytics (CCP) con tarjetas interactivas Domine los conceptos clave de…" at bounding box center [434, 401] width 602 height 1818
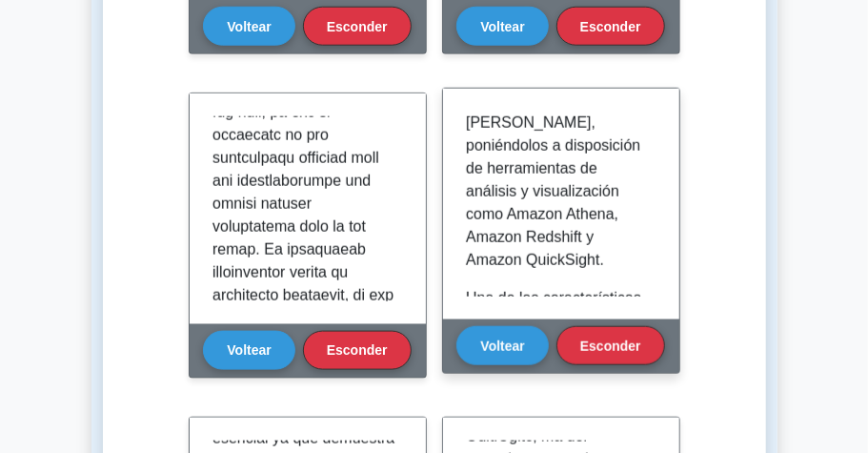
scroll to position [635, 0]
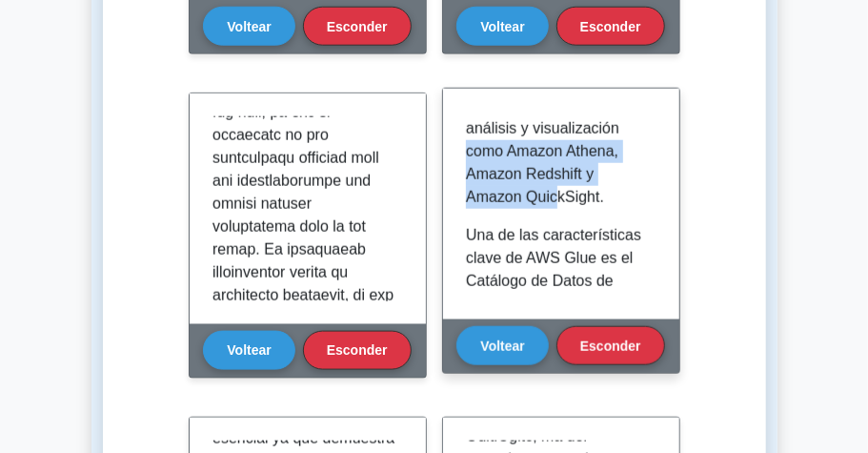
drag, startPoint x: 508, startPoint y: 151, endPoint x: 596, endPoint y: 195, distance: 98.5
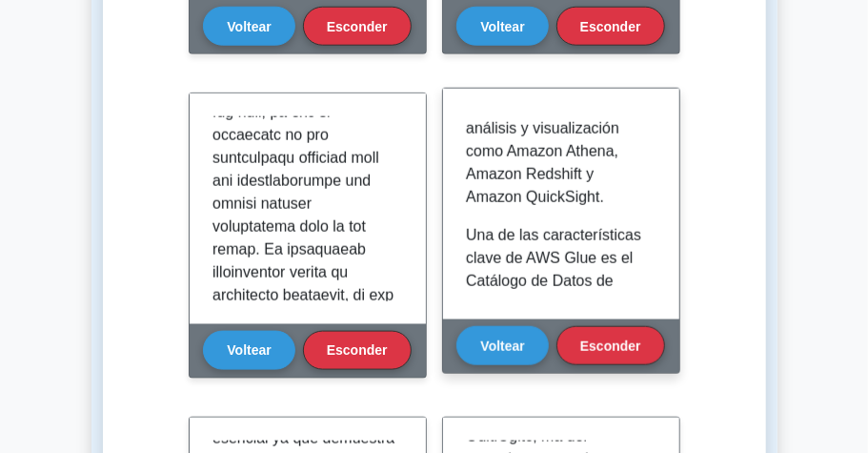
click at [539, 217] on div "AWS Glue es un servicio de extracción, transformación y carga (ETL) totalmente …" at bounding box center [561, 204] width 191 height 185
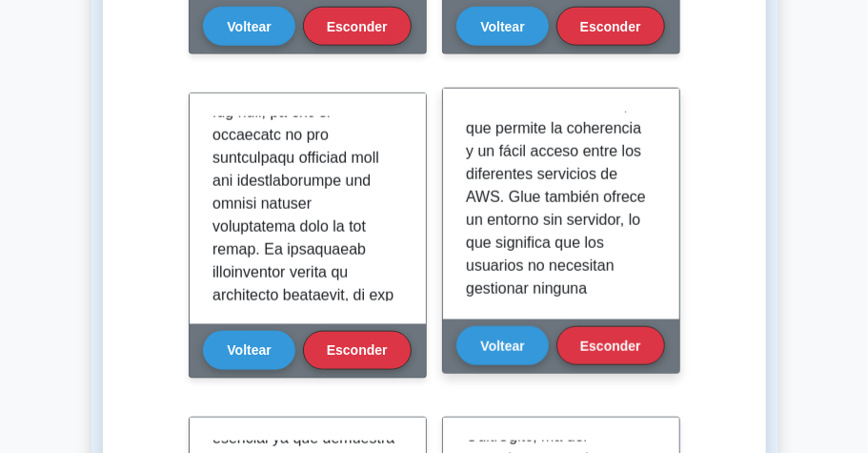
scroll to position [1080, 0]
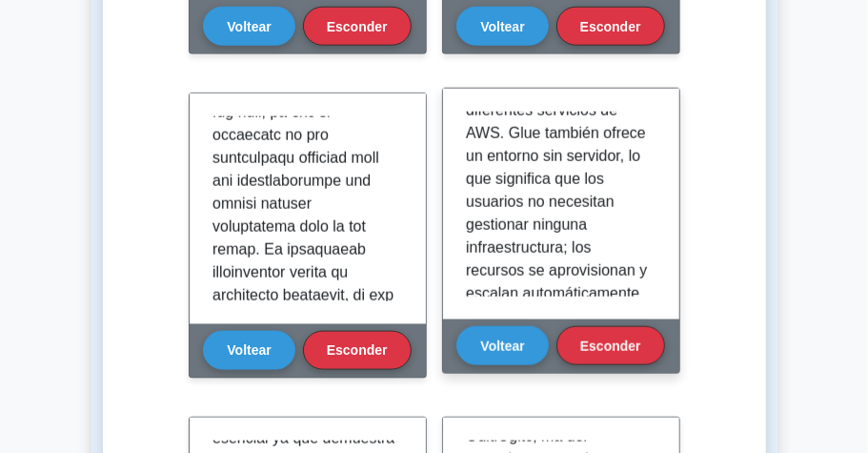
click at [531, 226] on font "Una de las características clave de AWS Glue es el Catálogo de Datos de Glue, u…" at bounding box center [557, 87] width 182 height 611
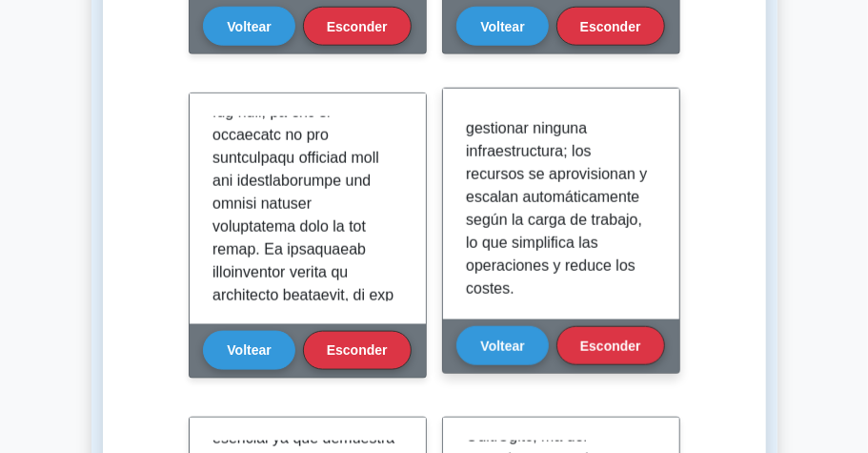
scroll to position [1207, 0]
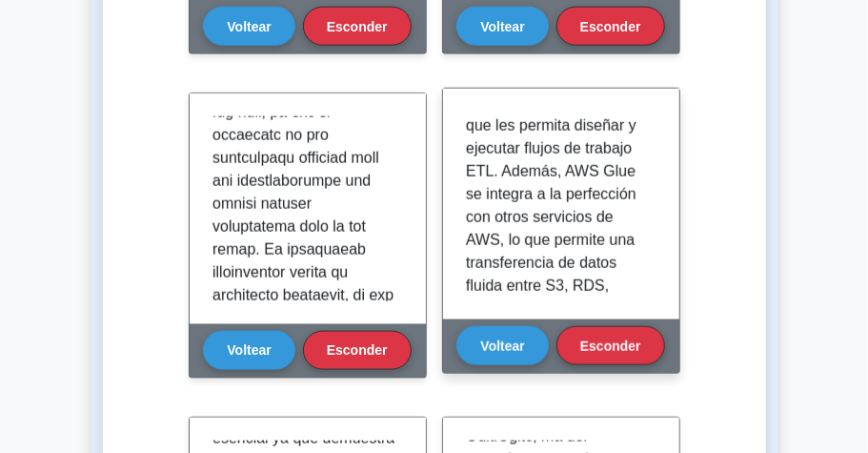
scroll to position [1716, 0]
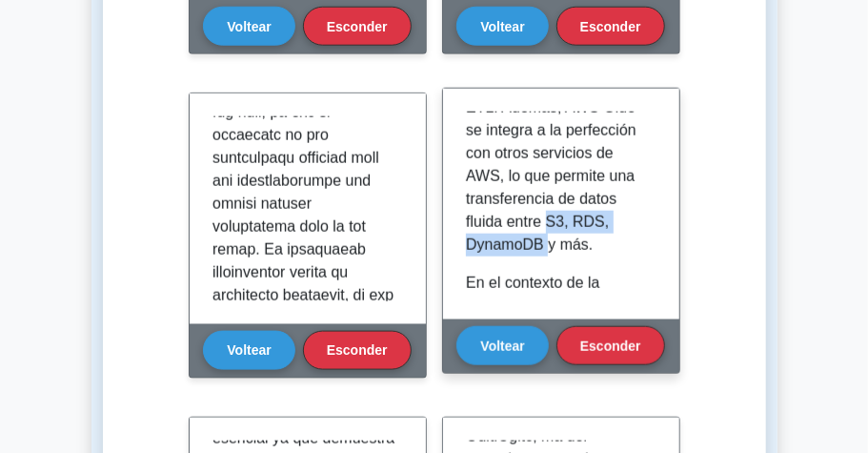
drag, startPoint x: 607, startPoint y: 245, endPoint x: 581, endPoint y: 265, distance: 32.6
click at [581, 253] on font "AWS Glue admite el desarrollo ETL tanto visual como basado en código. Gracias a…" at bounding box center [556, 16] width 180 height 474
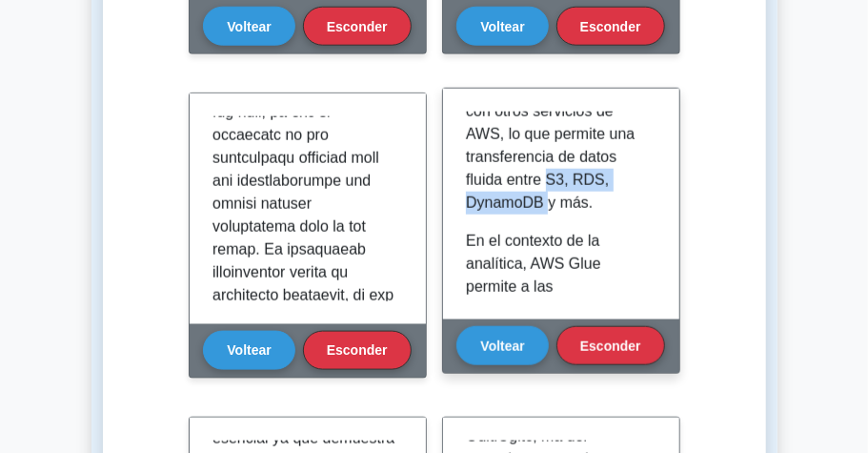
scroll to position [1779, 0]
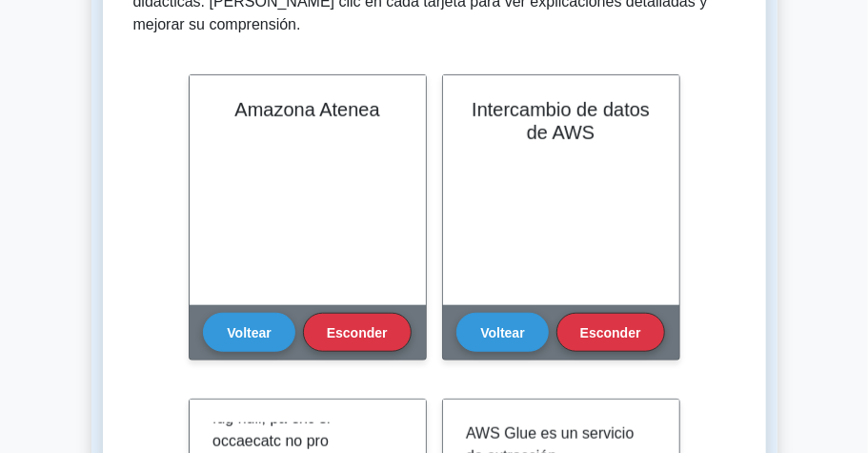
scroll to position [340, 0]
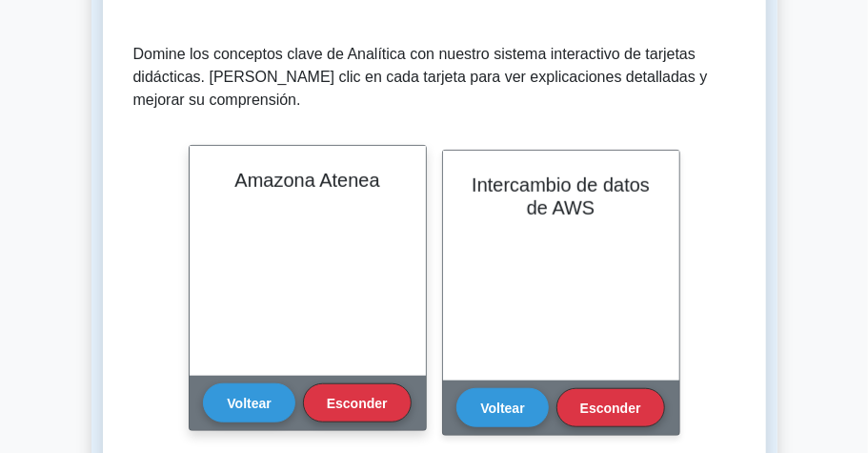
click at [292, 187] on font "Amazona Atenea" at bounding box center [306, 180] width 145 height 21
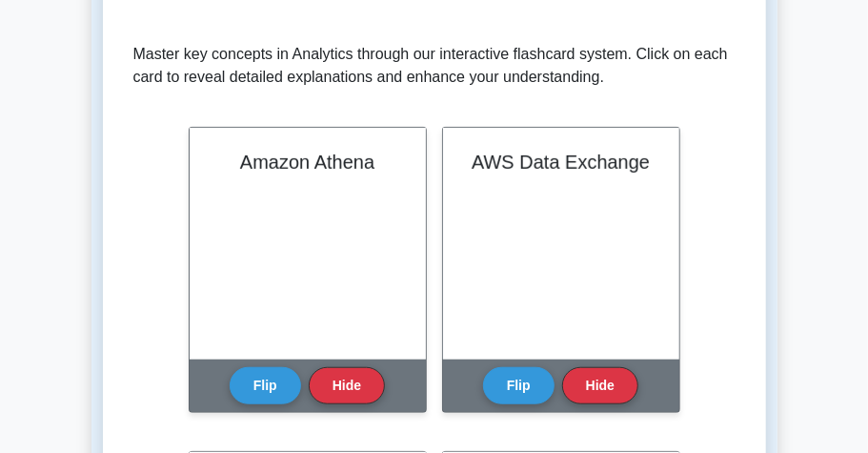
scroll to position [2796, 0]
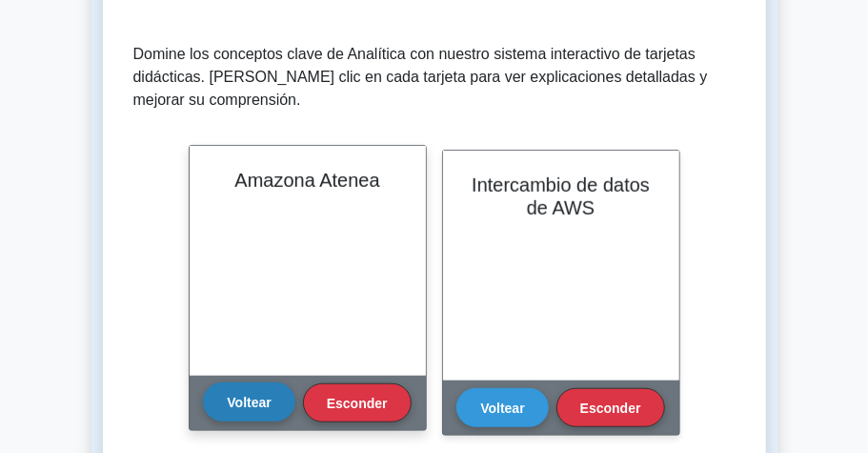
click at [259, 397] on font "Voltear" at bounding box center [249, 402] width 44 height 15
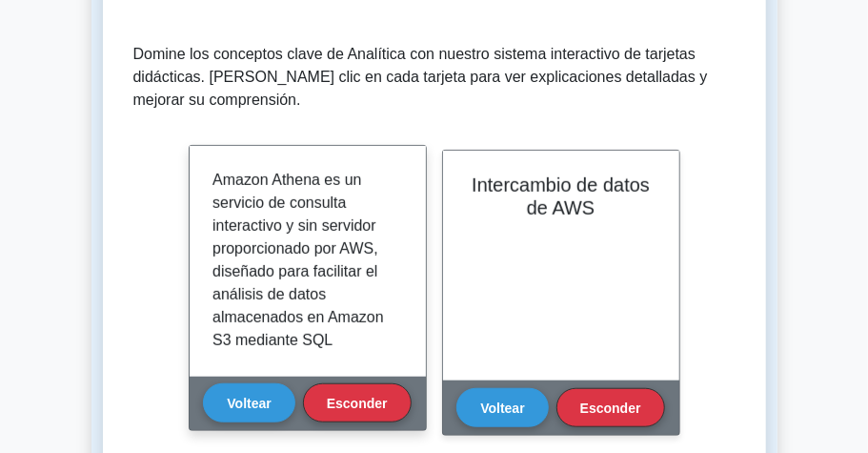
click at [338, 193] on font "Amazon Athena es un servicio de consulta interactivo y sin servidor proporciona…" at bounding box center [304, 351] width 182 height 359
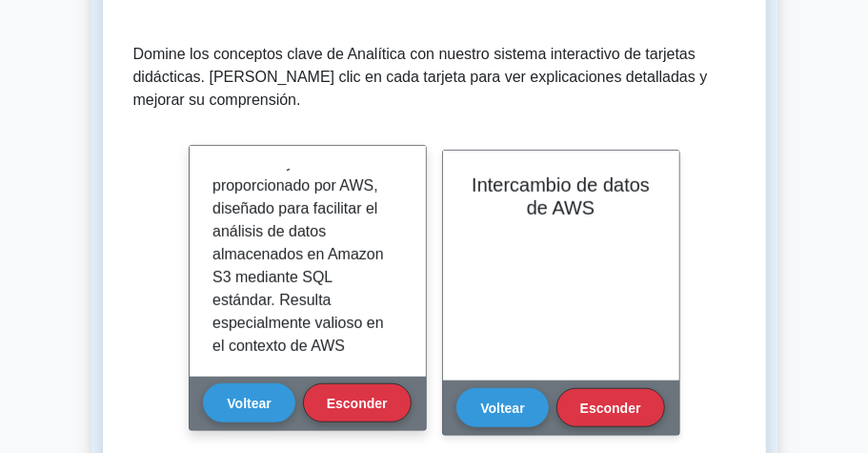
click at [313, 254] on font "Amazon Athena es un servicio de consulta interactivo y sin servidor proporciona…" at bounding box center [304, 288] width 182 height 359
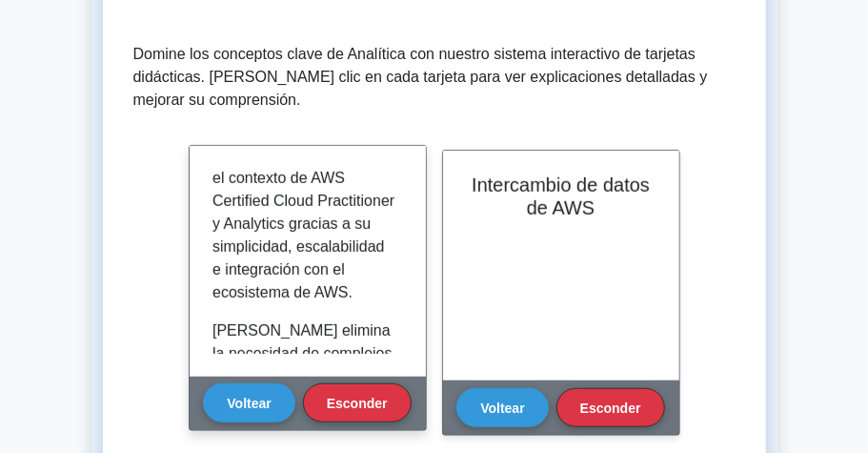
scroll to position [254, 0]
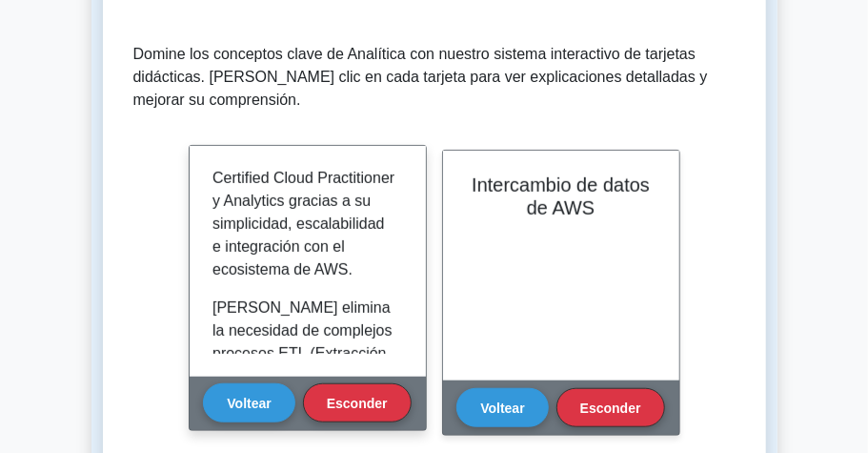
click at [253, 275] on font "Amazon Athena es un servicio de consulta interactivo y sin servidor proporciona…" at bounding box center [304, 97] width 182 height 359
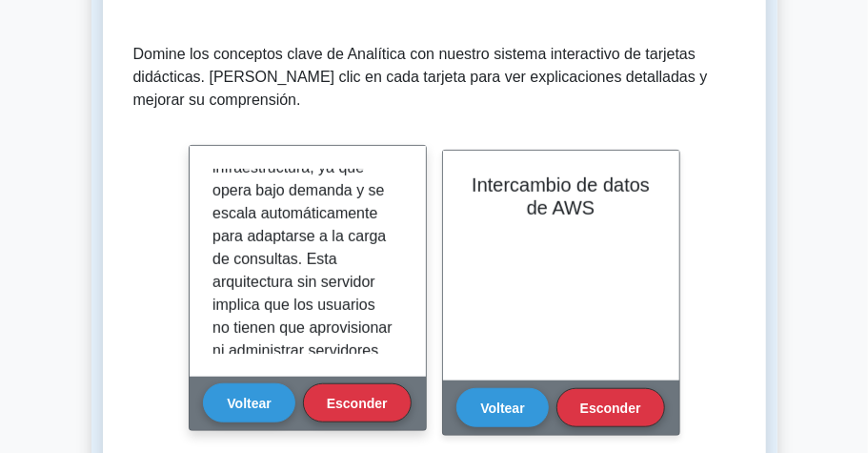
scroll to position [444, 0]
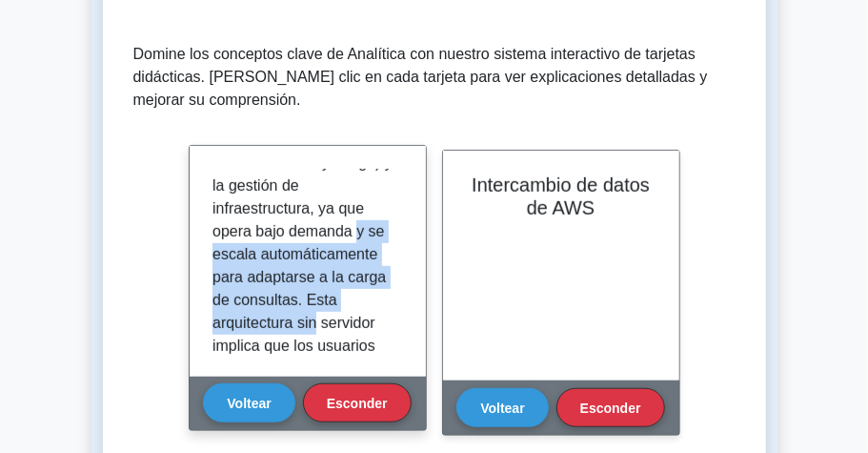
drag, startPoint x: 228, startPoint y: 302, endPoint x: 356, endPoint y: 341, distance: 134.5
click at [356, 341] on font "[PERSON_NAME] elimina la necesidad de complejos procesos ETL (Extracción, Trans…" at bounding box center [303, 357] width 180 height 542
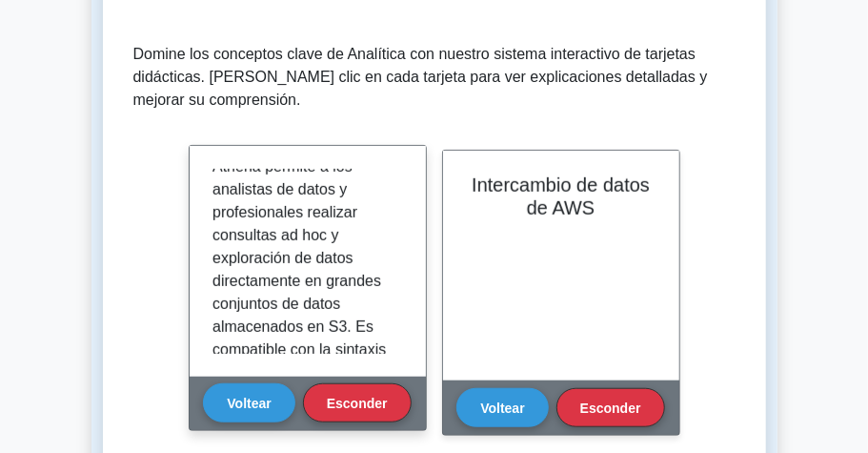
scroll to position [1045, 0]
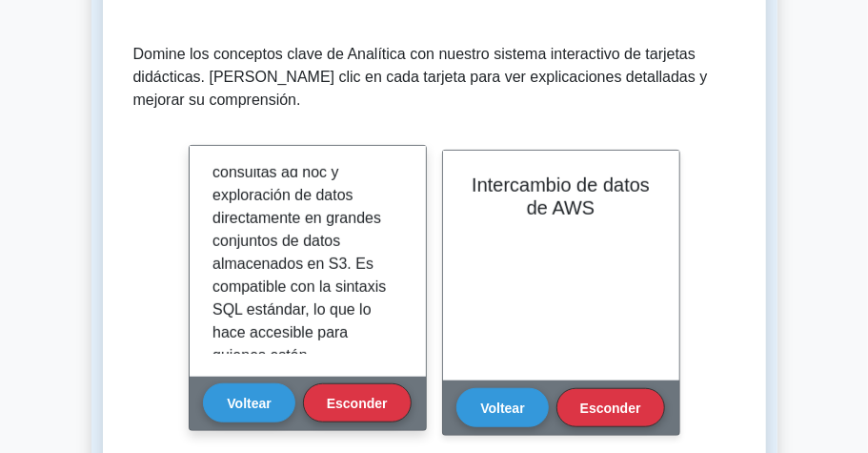
click at [276, 283] on font "En términos de análisis, Athena permite a los analistas de datos y profesionale…" at bounding box center [303, 412] width 180 height 680
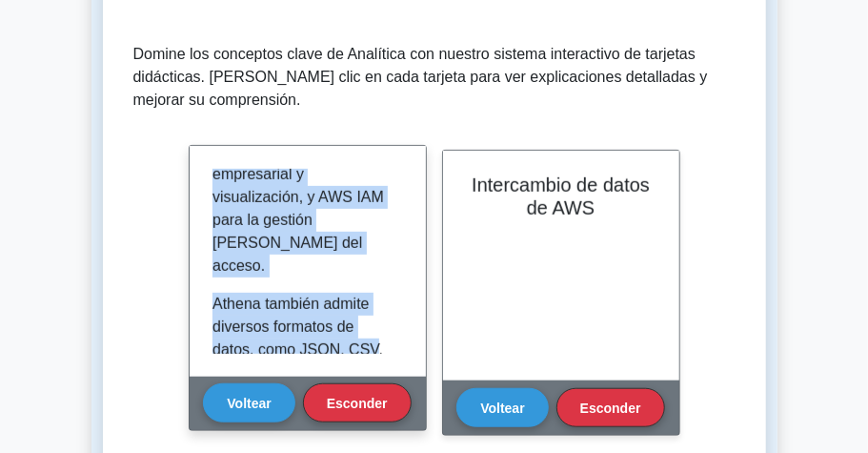
scroll to position [1556, 0]
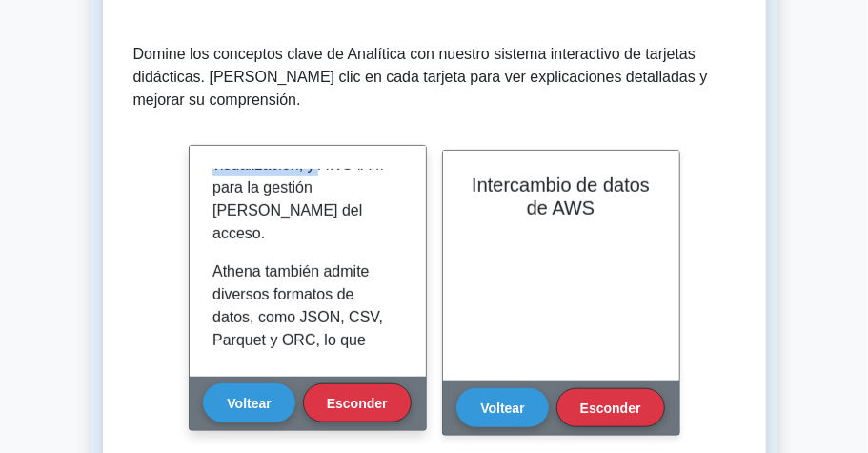
drag, startPoint x: 212, startPoint y: 286, endPoint x: 381, endPoint y: 219, distance: 182.3
drag, startPoint x: 220, startPoint y: 279, endPoint x: 254, endPoint y: 282, distance: 34.4
click at [220, 279] on div "Amazon Athena es un servicio de consulta interactivo y sin servidor proporciona…" at bounding box center [308, 261] width 191 height 185
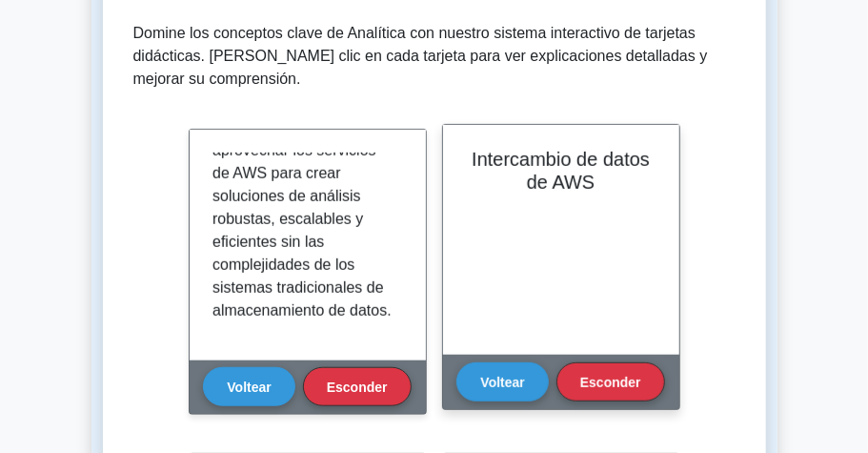
scroll to position [340, 0]
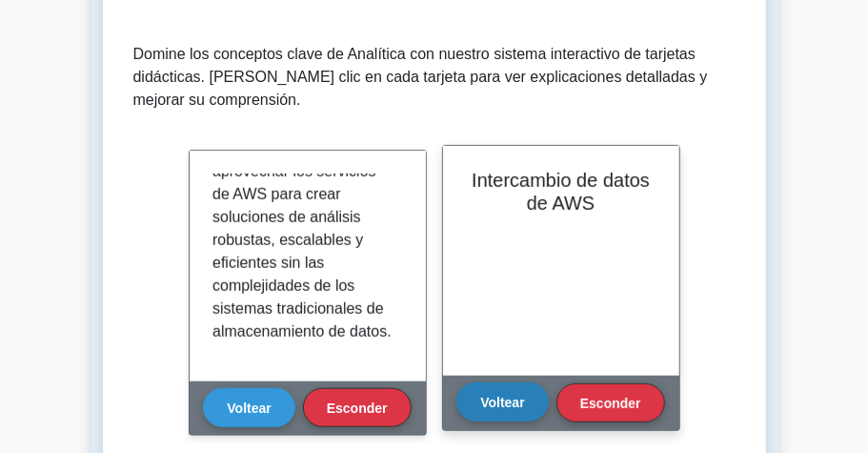
click at [514, 397] on font "Voltear" at bounding box center [502, 402] width 44 height 15
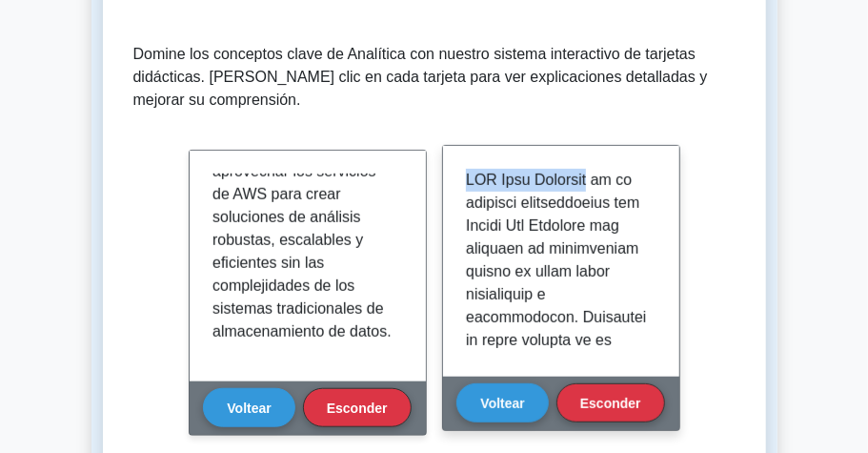
drag, startPoint x: 467, startPoint y: 183, endPoint x: 599, endPoint y: 185, distance: 131.6
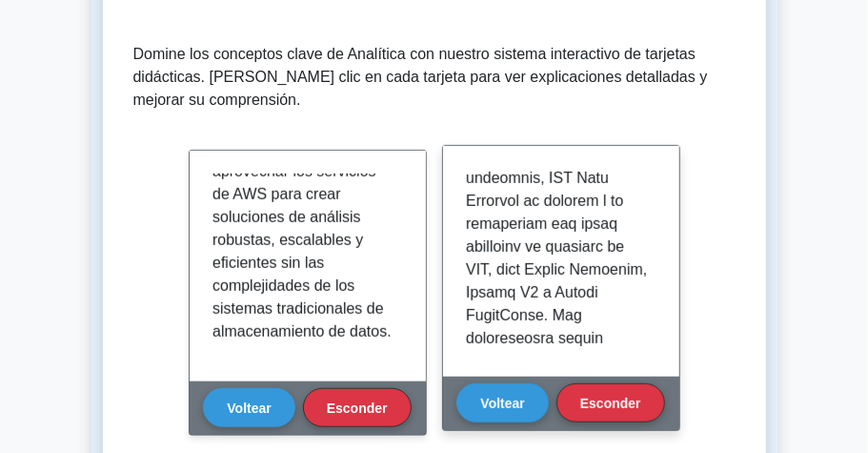
scroll to position [1207, 0]
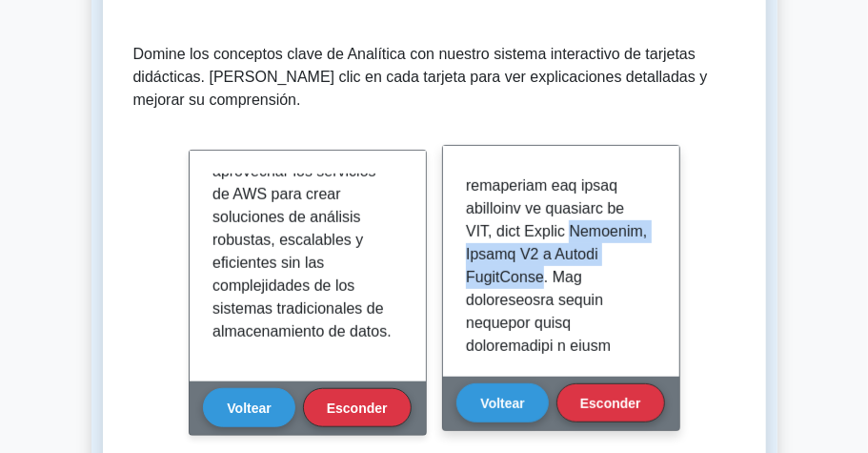
drag, startPoint x: 525, startPoint y: 275, endPoint x: 540, endPoint y: 326, distance: 53.4
click at [540, 326] on font at bounding box center [557, 265] width 182 height 2601
click at [580, 290] on font at bounding box center [557, 265] width 182 height 2601
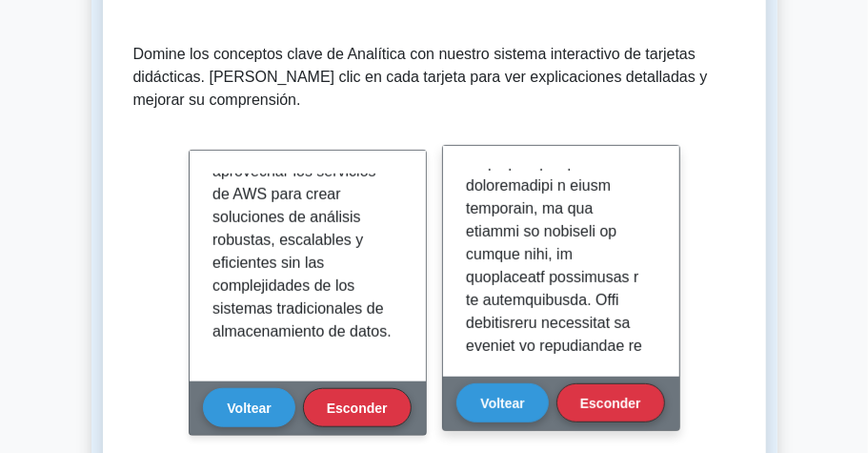
scroll to position [1397, 0]
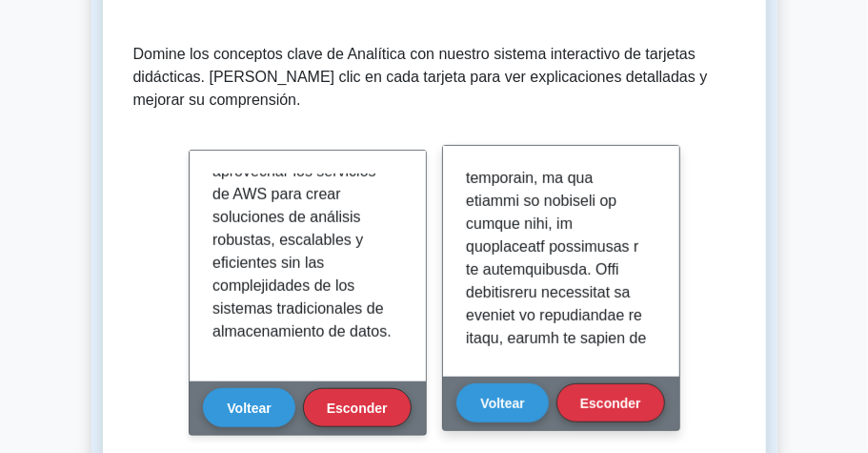
click at [604, 259] on font at bounding box center [557, 74] width 182 height 2601
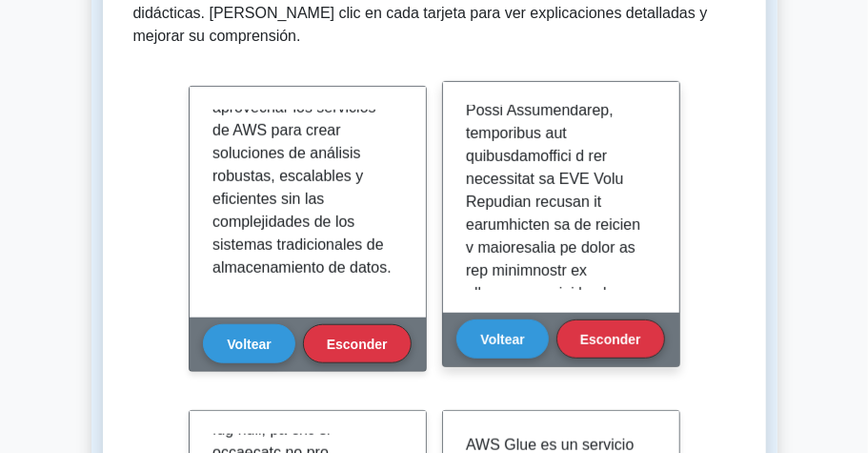
scroll to position [2414, 0]
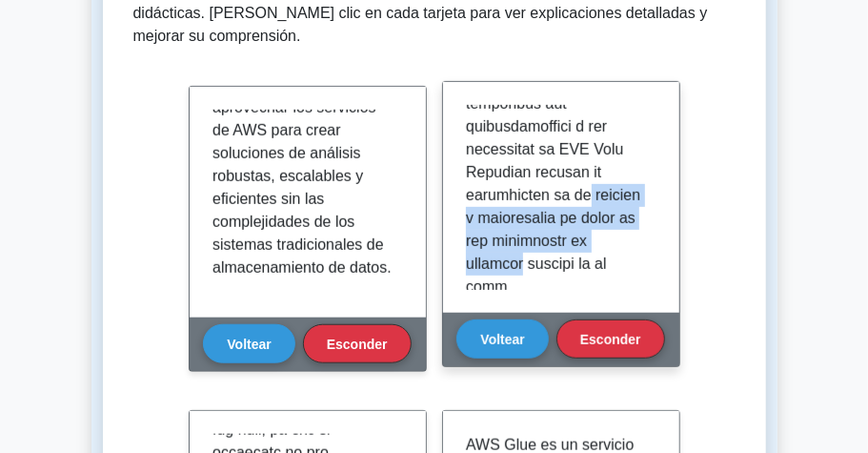
drag, startPoint x: 584, startPoint y: 217, endPoint x: 631, endPoint y: 269, distance: 69.5
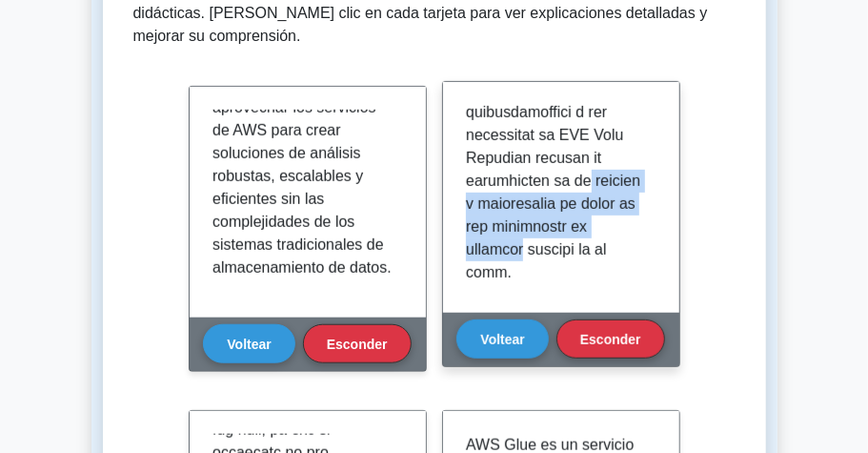
scroll to position [2437, 0]
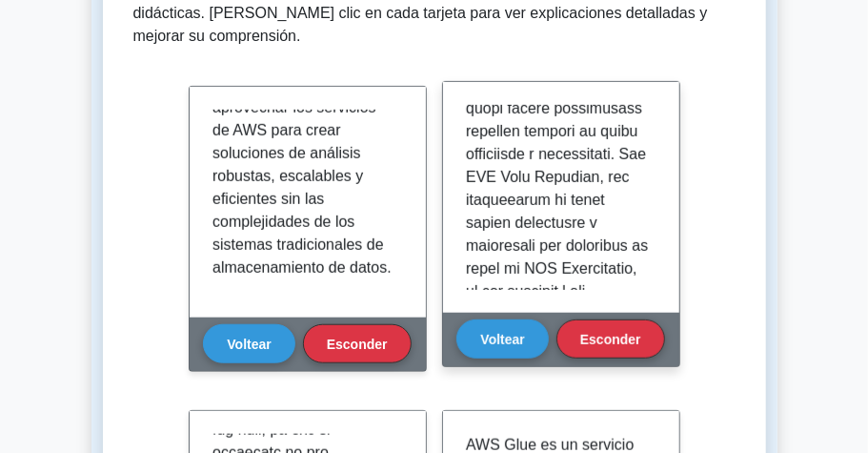
scroll to position [0, 0]
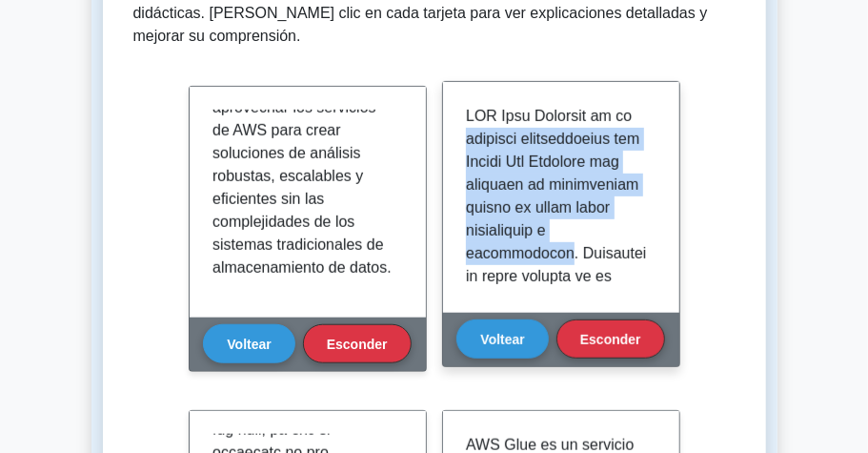
drag, startPoint x: 467, startPoint y: 137, endPoint x: 545, endPoint y: 248, distance: 135.4
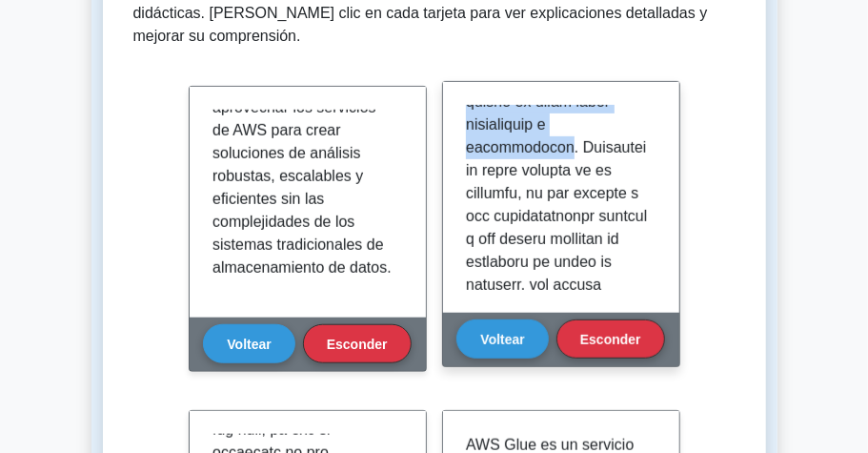
scroll to position [127, 0]
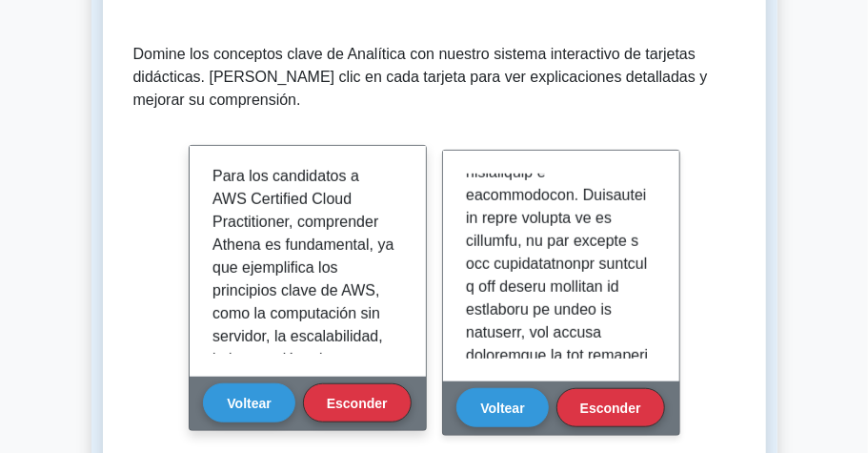
scroll to position [2066, 0]
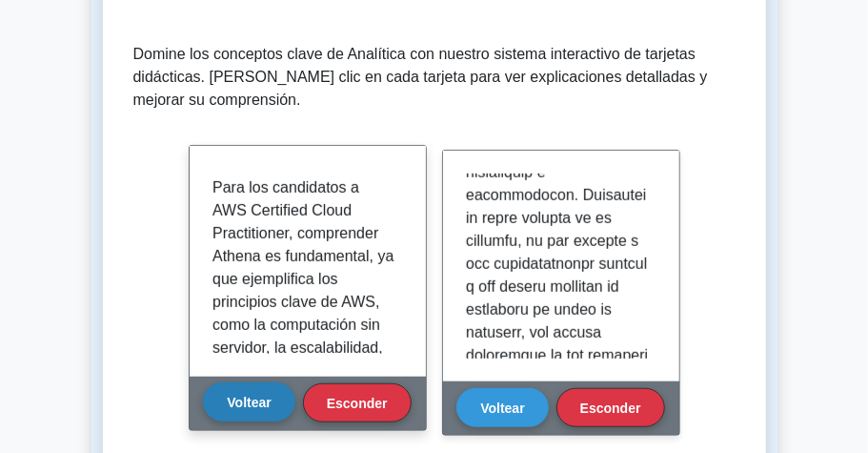
click at [225, 397] on button "Voltear" at bounding box center [249, 401] width 92 height 38
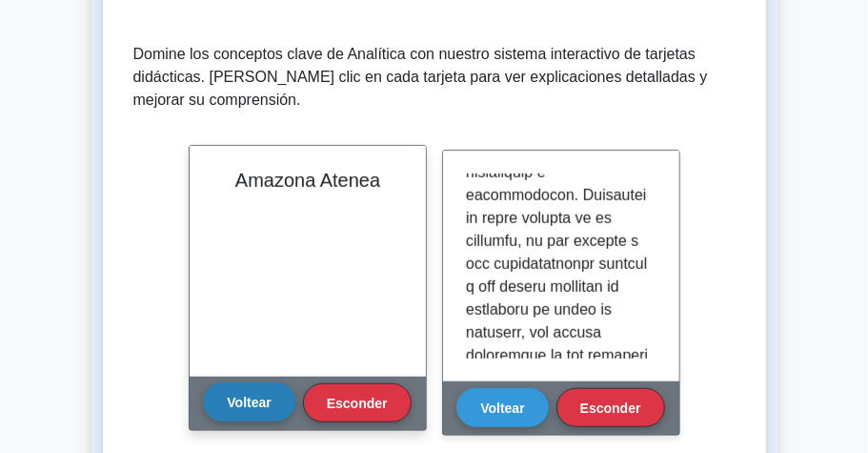
click at [248, 409] on font "Voltear" at bounding box center [249, 402] width 44 height 15
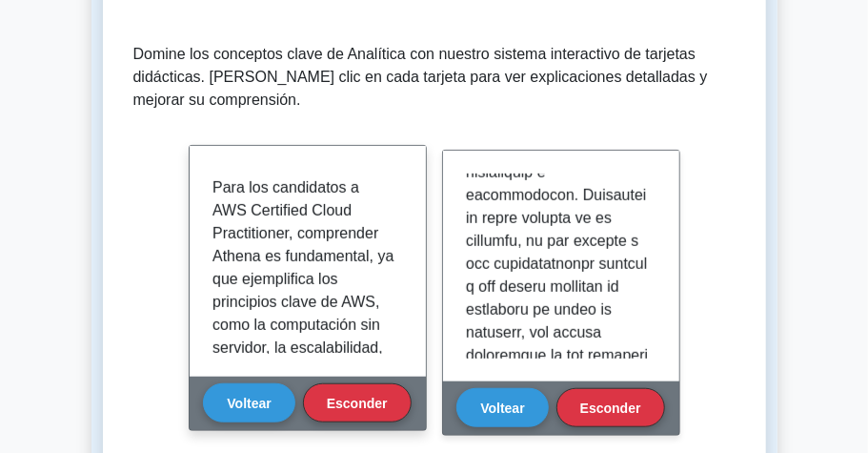
click at [260, 303] on font "Para los candidatos a AWS Certified Cloud Practitioner, comprender Athena es fu…" at bounding box center [303, 393] width 181 height 428
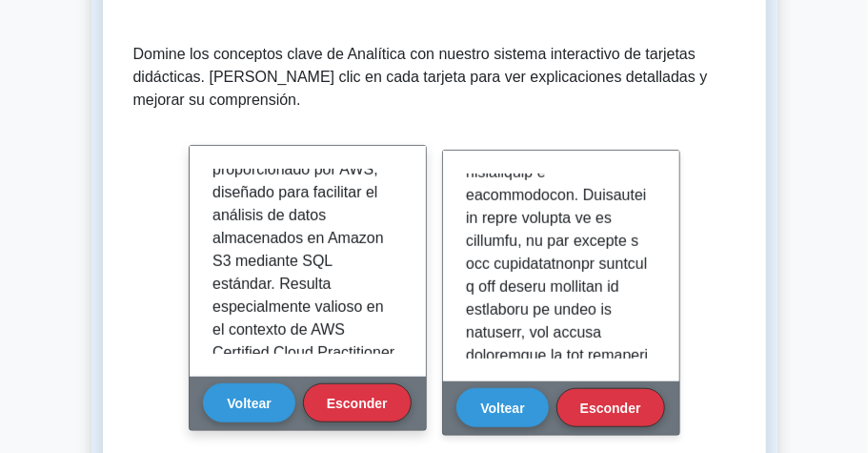
scroll to position [0, 0]
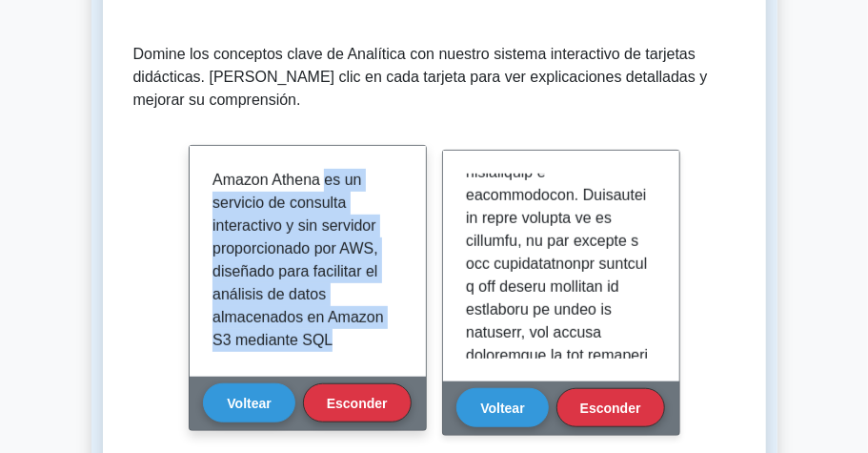
drag, startPoint x: 323, startPoint y: 180, endPoint x: 359, endPoint y: 337, distance: 161.4
click at [359, 337] on p "Amazon Athena es un servicio de consulta interactivo y sin servidor proporciona…" at bounding box center [304, 352] width 183 height 366
